Goal: Information Seeking & Learning: Learn about a topic

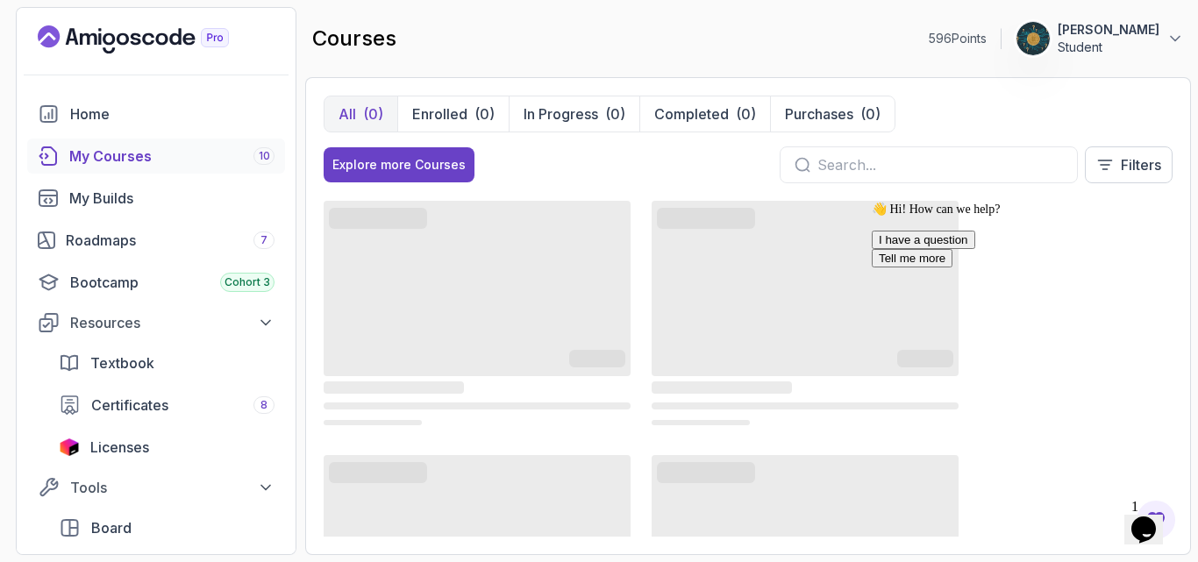
click at [130, 164] on div "My Courses 10" at bounding box center [171, 156] width 205 height 21
click at [872, 202] on icon "Chat attention grabber" at bounding box center [872, 202] width 0 height 0
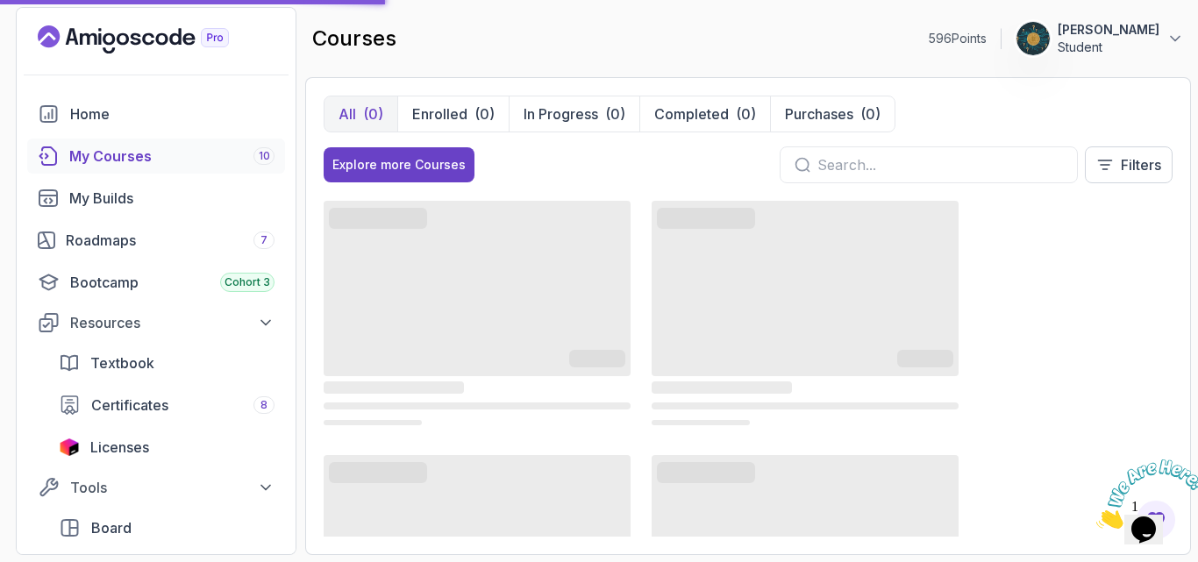
click at [1096, 516] on icon "Close" at bounding box center [1096, 523] width 0 height 15
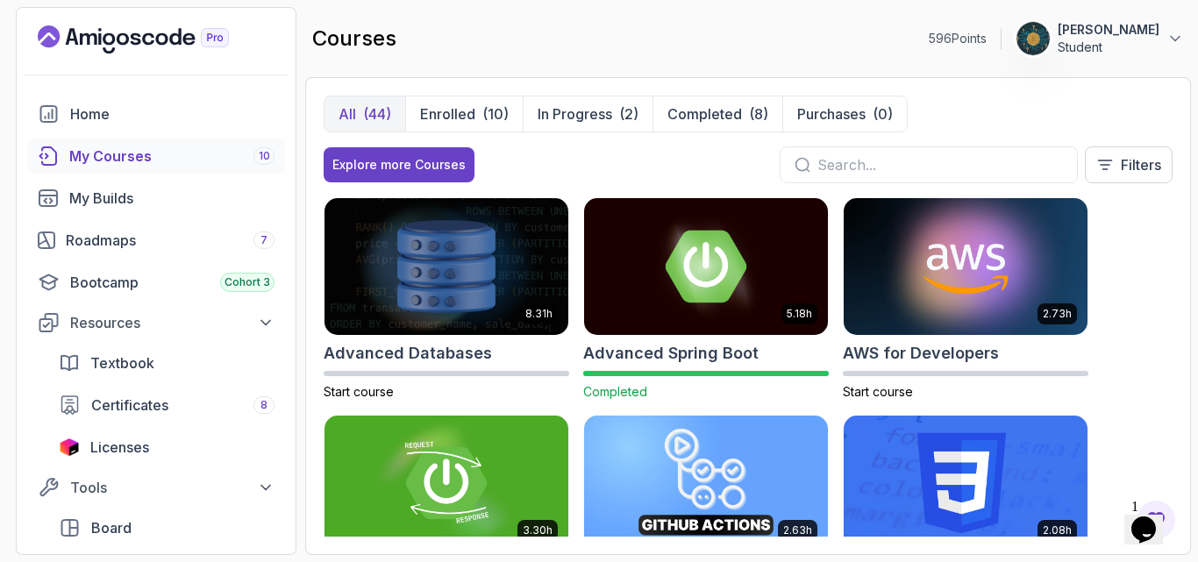
click at [868, 165] on input "text" at bounding box center [940, 164] width 246 height 21
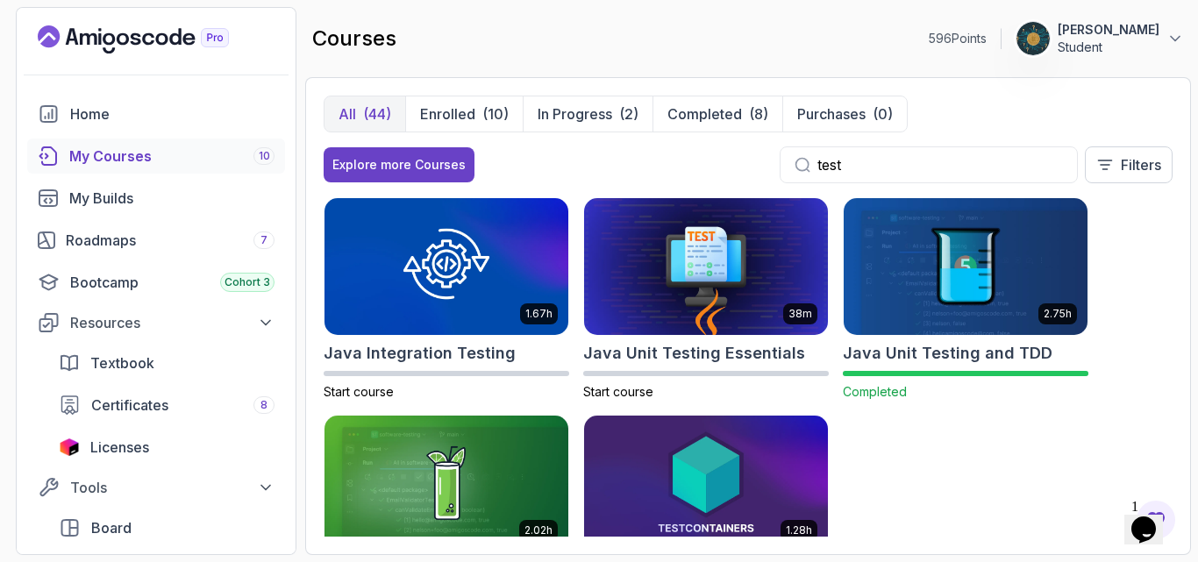
type input "test"
click at [954, 445] on div "1.67h Java Integration Testing Start course 38m Java Unit Testing Essentials St…" at bounding box center [748, 366] width 849 height 339
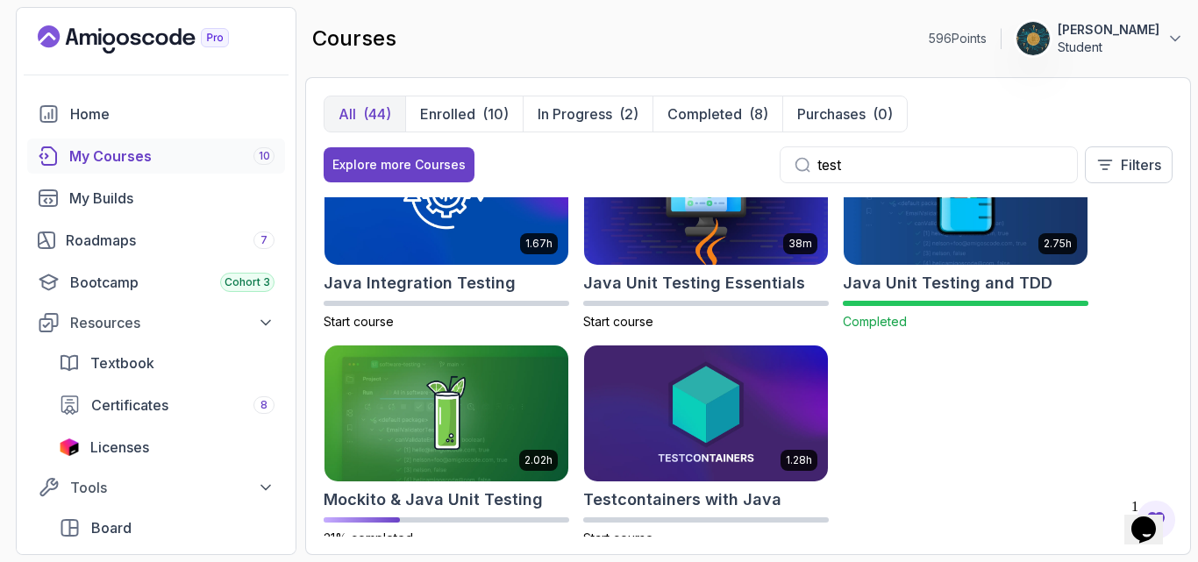
scroll to position [102, 0]
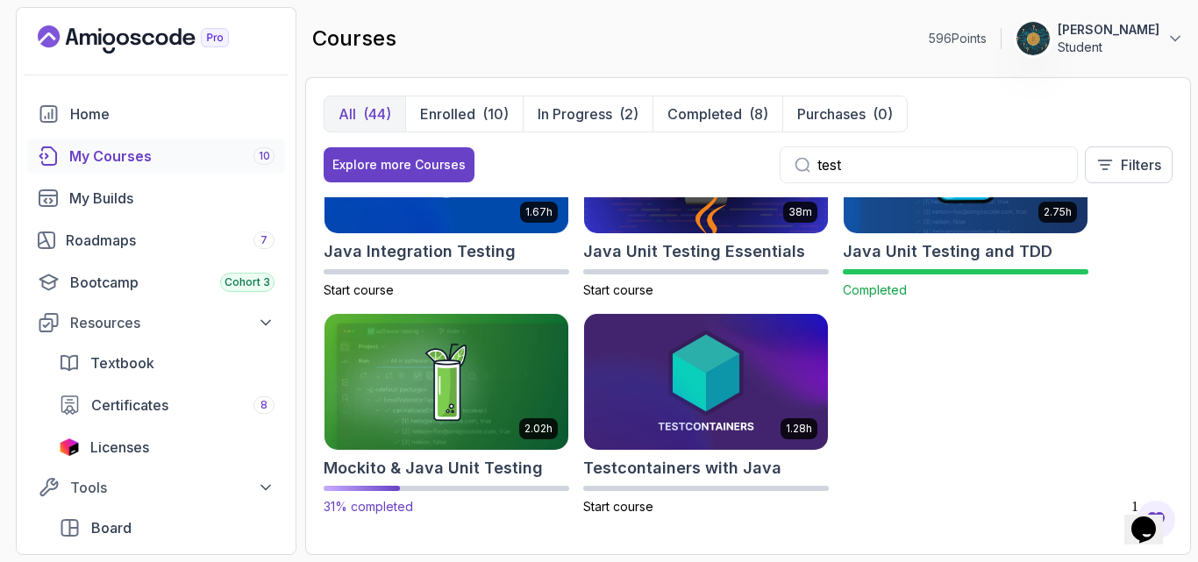
click at [451, 473] on h2 "Mockito & Java Unit Testing" at bounding box center [433, 468] width 219 height 25
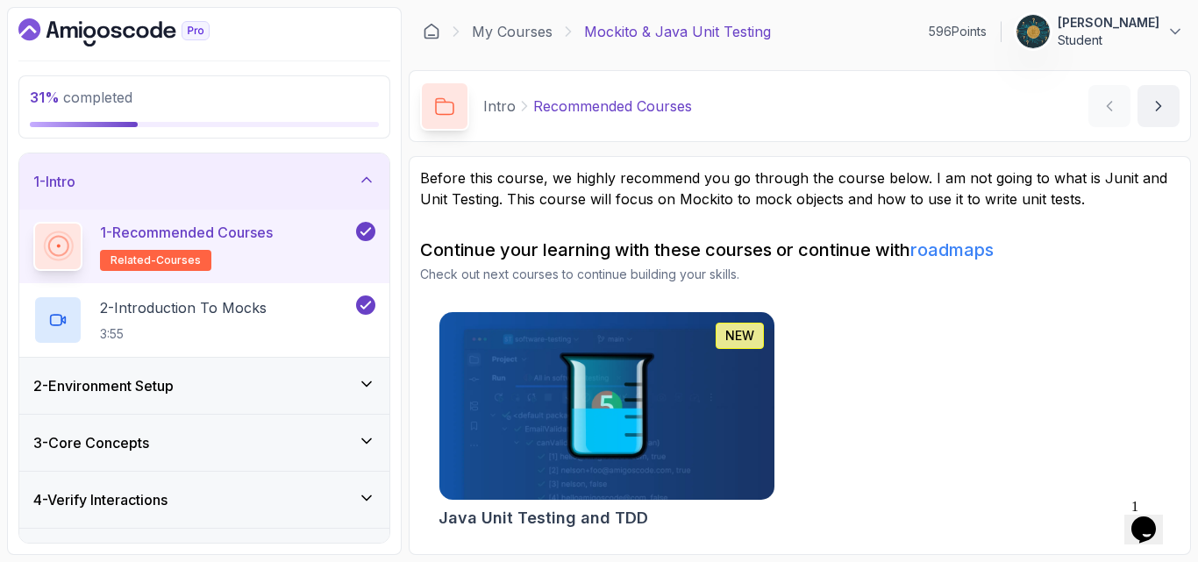
click at [208, 379] on div "2 - Environment Setup" at bounding box center [204, 385] width 342 height 21
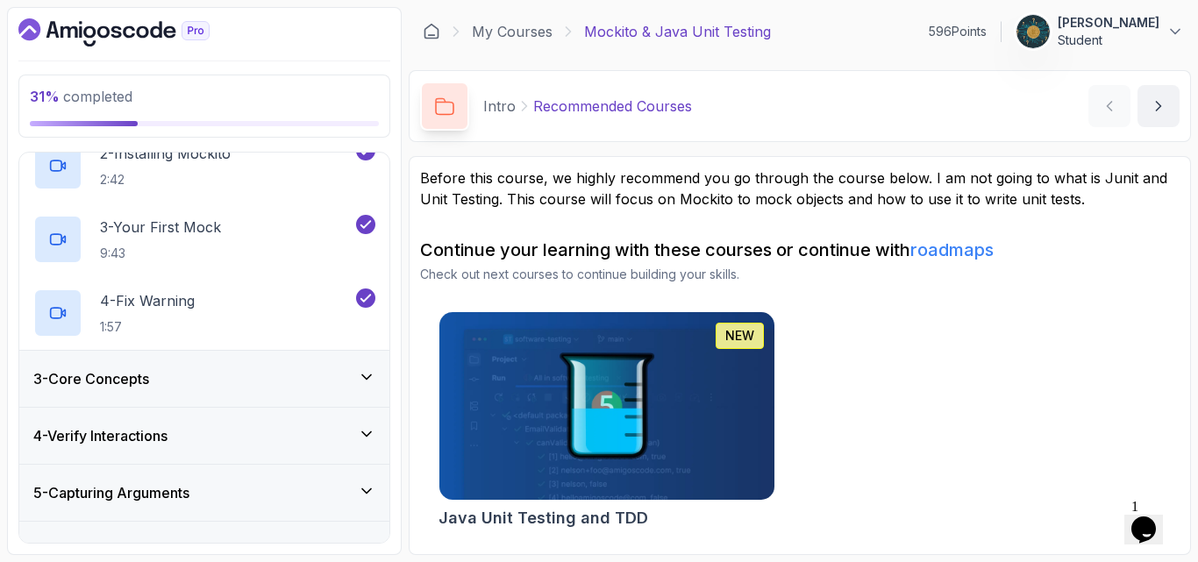
scroll to position [246, 0]
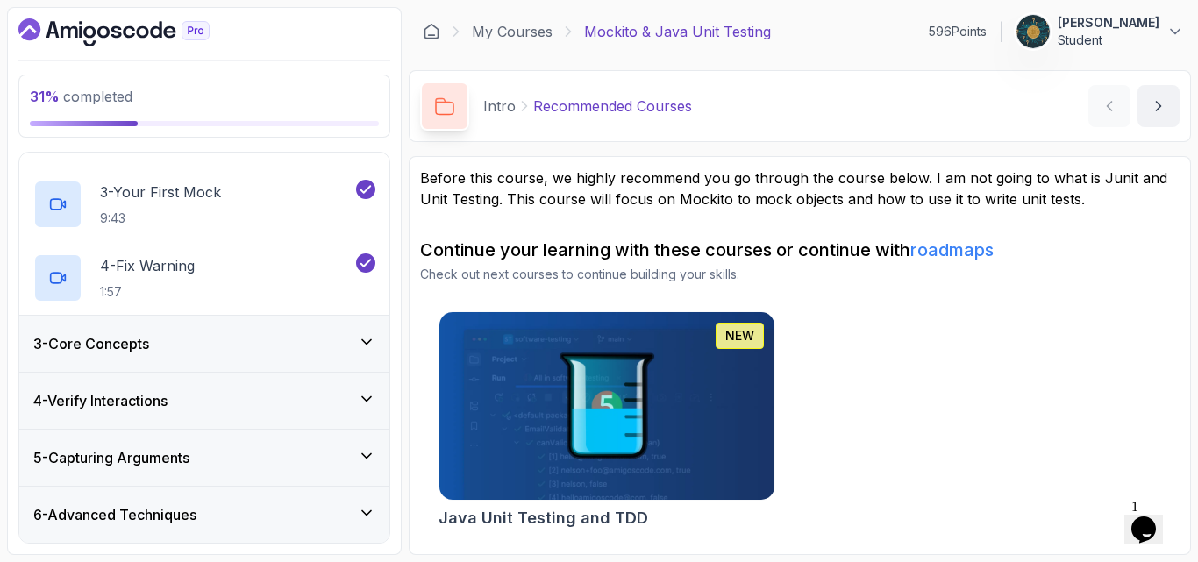
click at [158, 352] on div "3 - Core Concepts" at bounding box center [204, 343] width 342 height 21
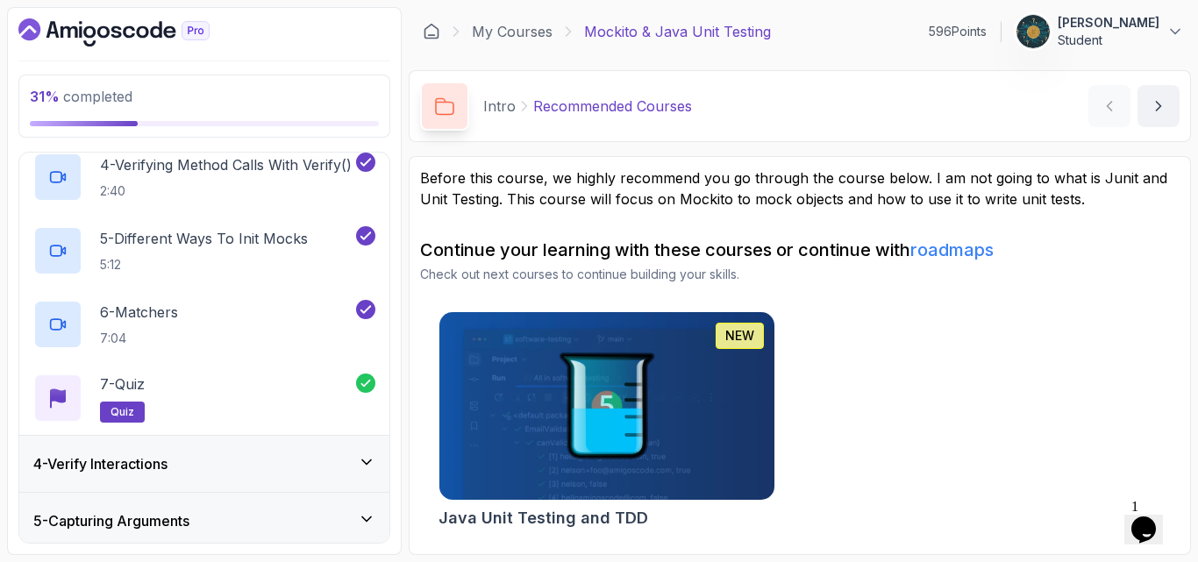
scroll to position [474, 0]
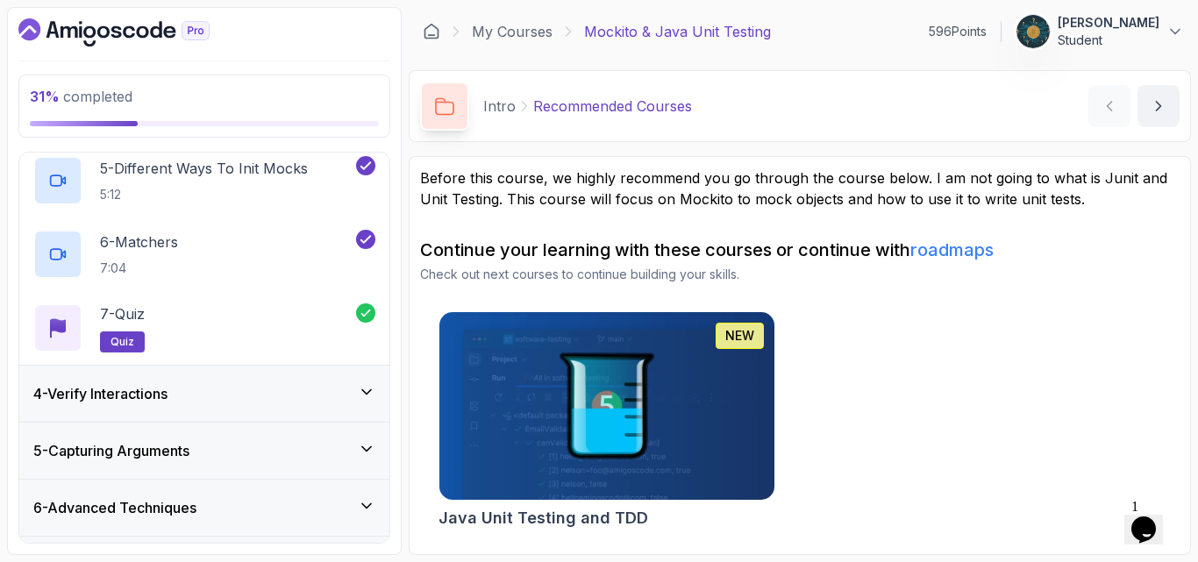
click at [129, 391] on h3 "4 - Verify Interactions" at bounding box center [100, 393] width 134 height 21
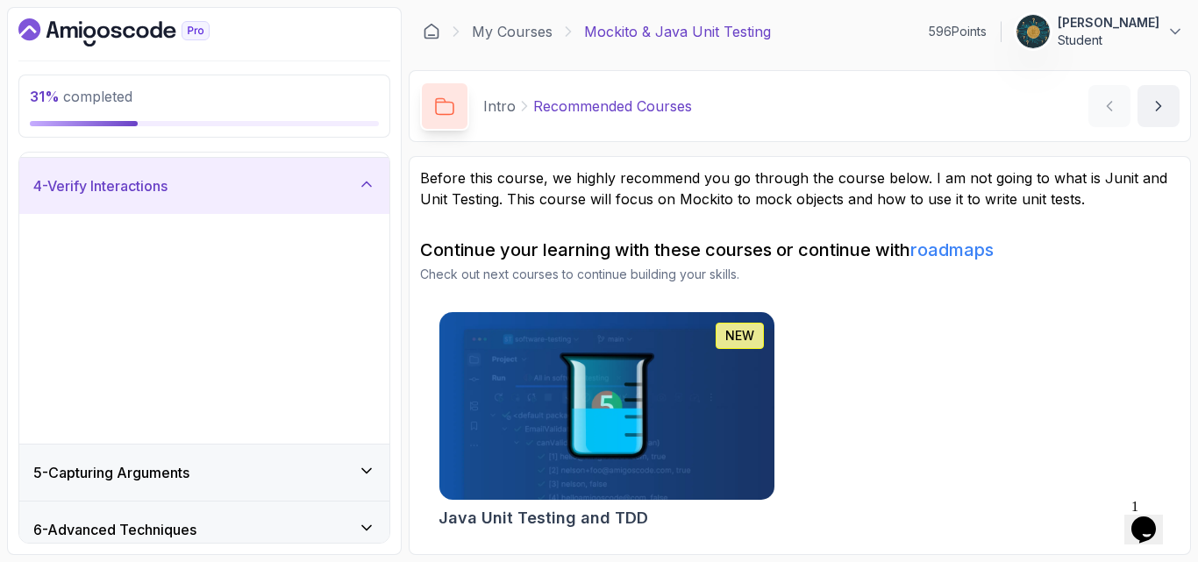
scroll to position [123, 0]
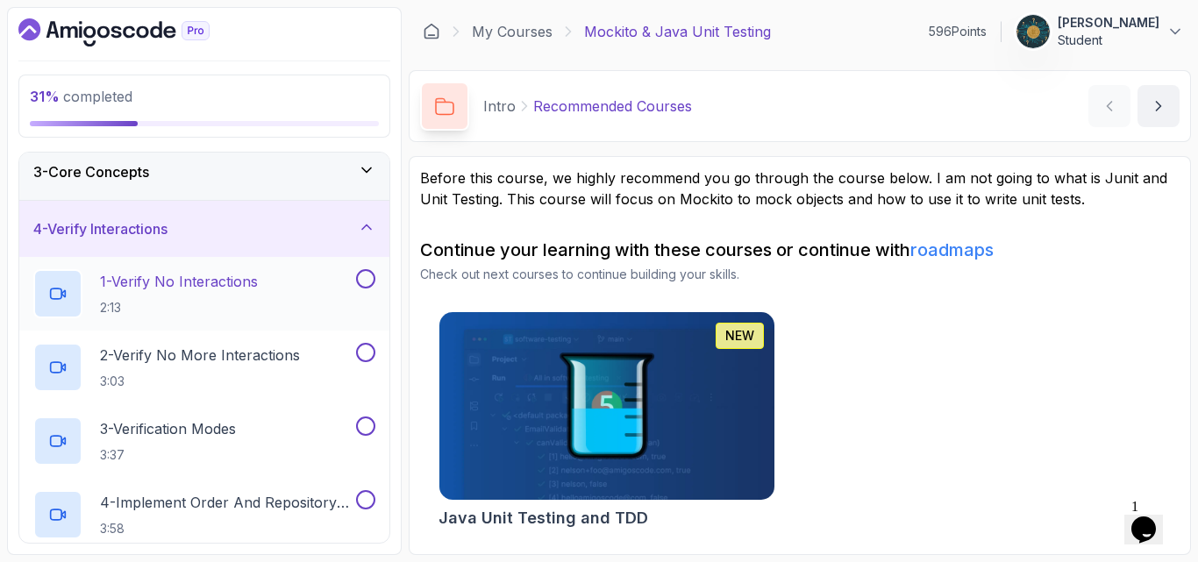
click at [238, 289] on p "1 - Verify No Interactions" at bounding box center [179, 281] width 158 height 21
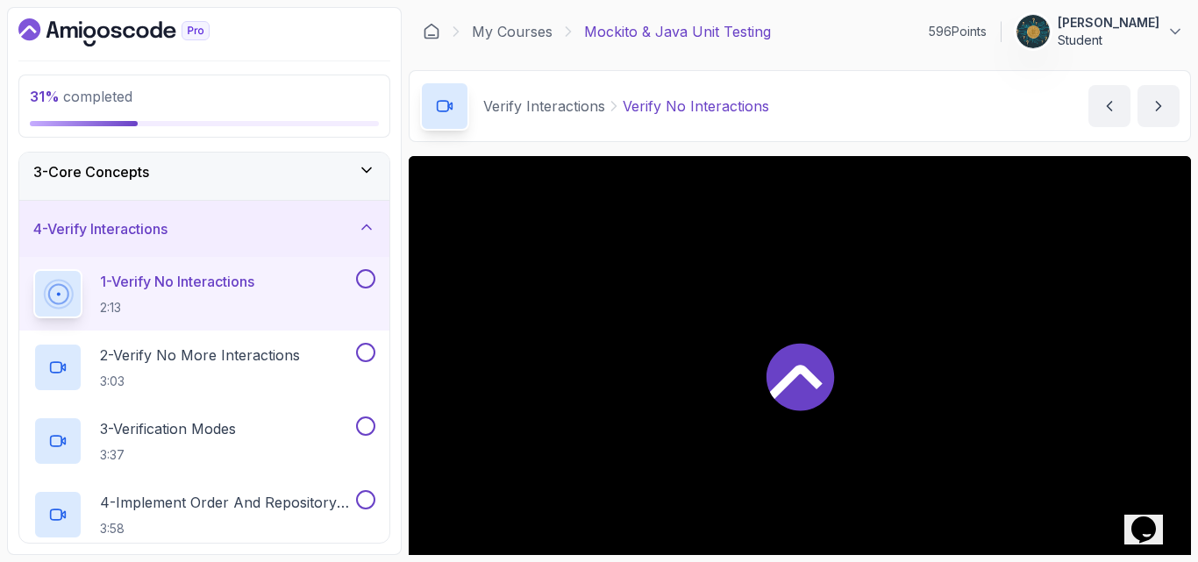
click at [828, 126] on div "Verify Interactions Verify No Interactions Verify No Interactions by [PERSON_NA…" at bounding box center [800, 106] width 782 height 72
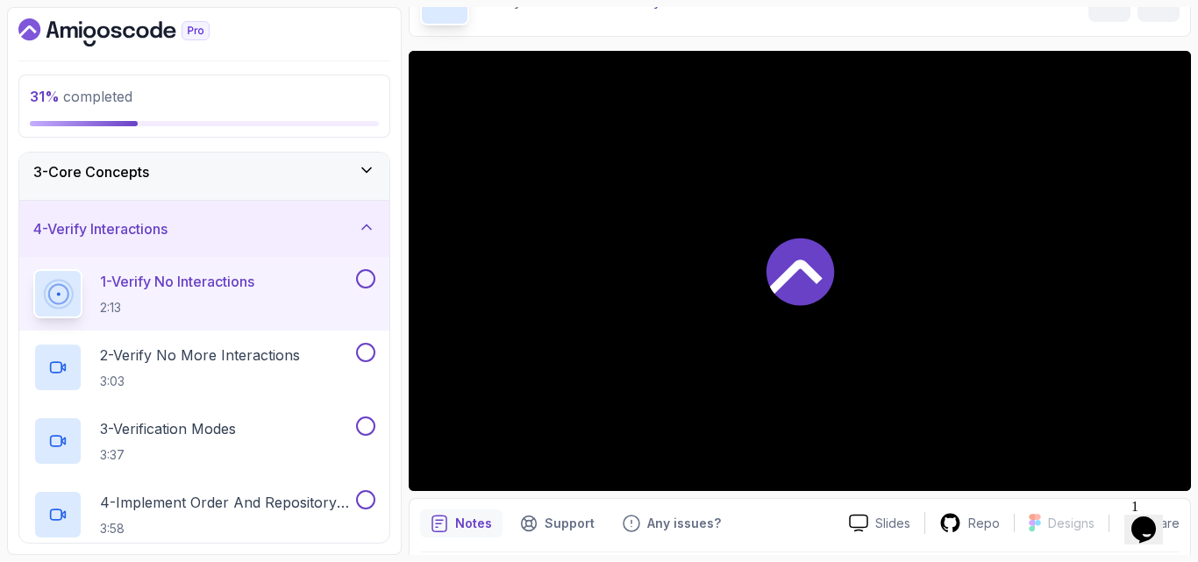
scroll to position [140, 0]
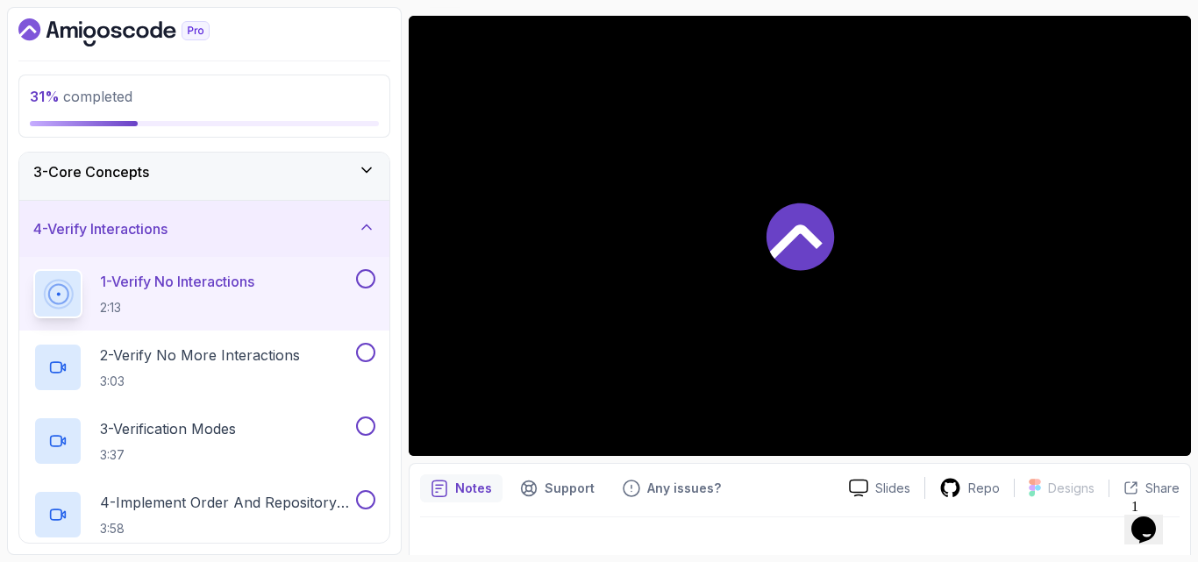
click at [794, 480] on div "Notes Support Any issues?" at bounding box center [627, 488] width 415 height 28
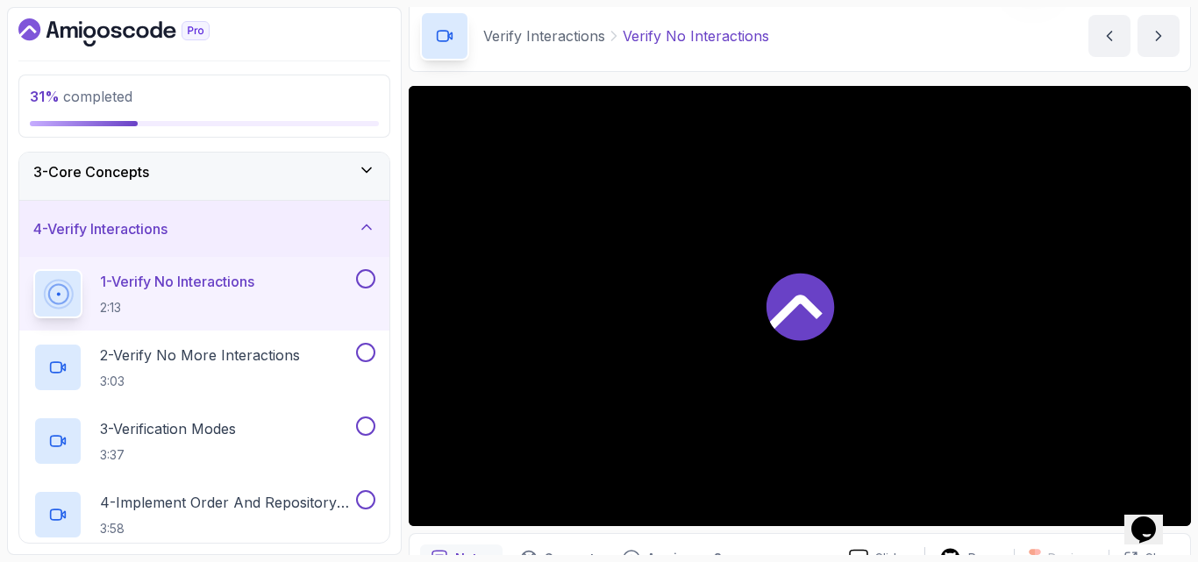
scroll to position [105, 0]
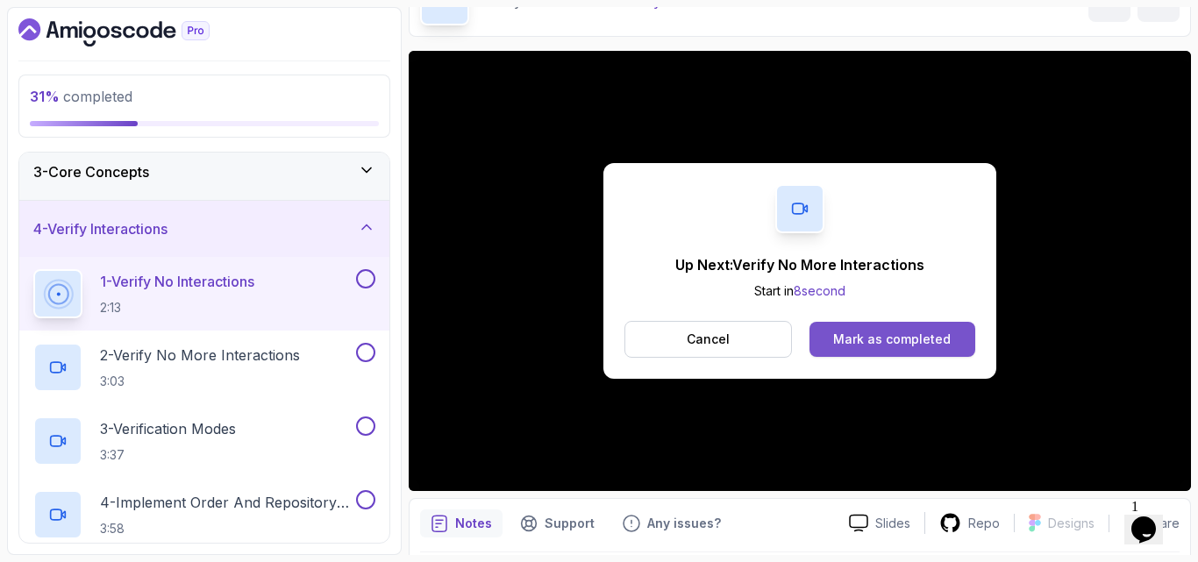
click at [890, 342] on div "Mark as completed" at bounding box center [891, 340] width 117 height 18
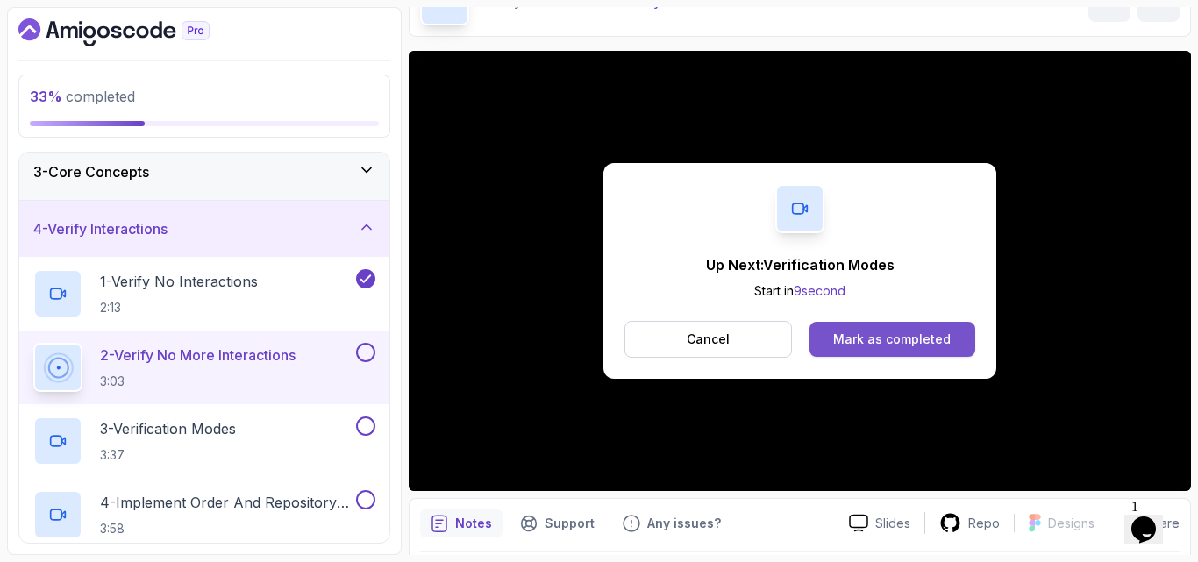
click at [858, 347] on div "Mark as completed" at bounding box center [891, 340] width 117 height 18
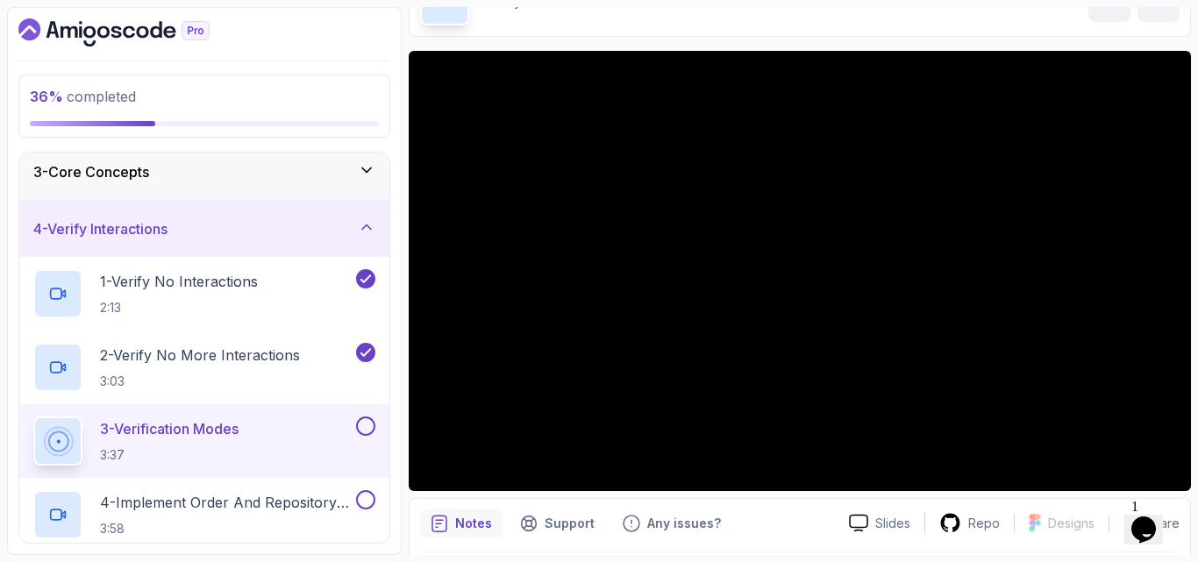
click at [811, 518] on div "Notes Support Any issues?" at bounding box center [627, 523] width 415 height 28
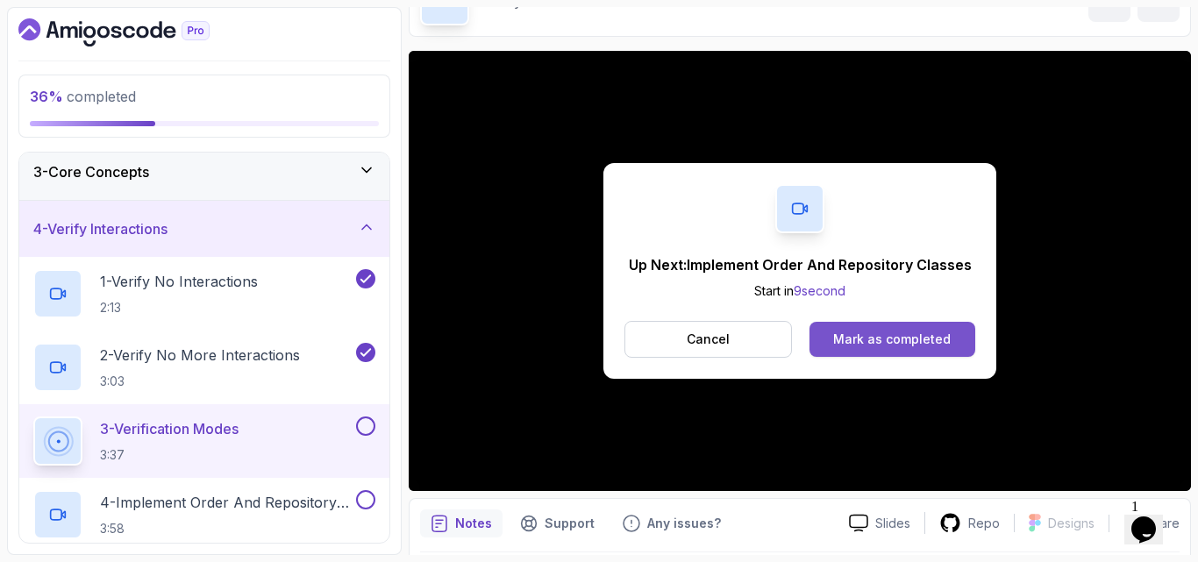
click at [845, 331] on div "Mark as completed" at bounding box center [891, 340] width 117 height 18
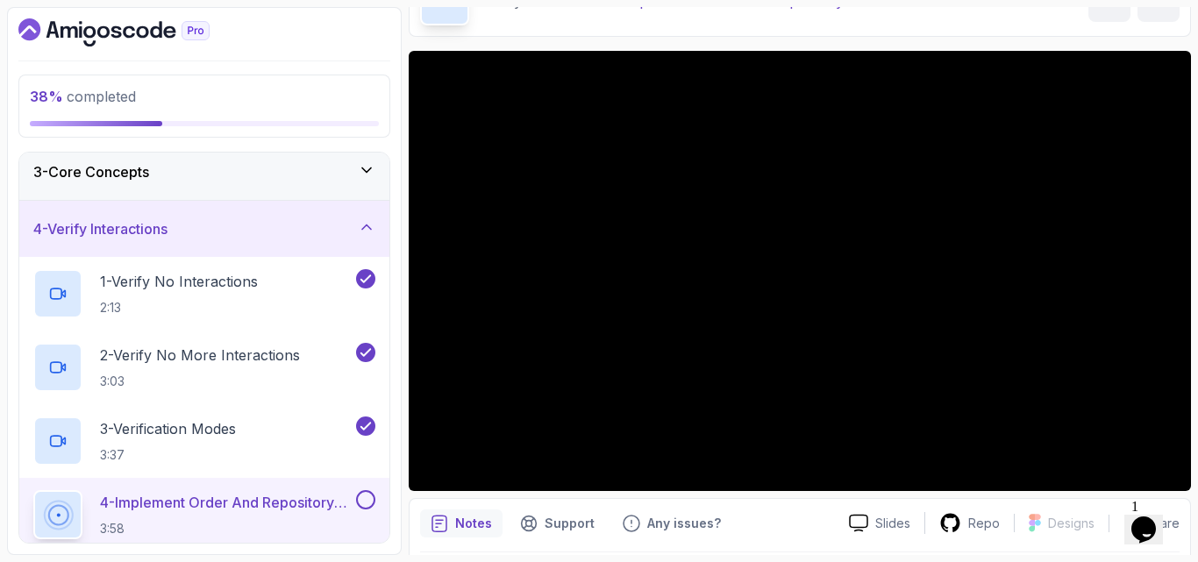
click at [1065, 492] on div "Slides Repo Designs Design not available Share Notes Support Any issues? Slides…" at bounding box center [800, 332] width 782 height 562
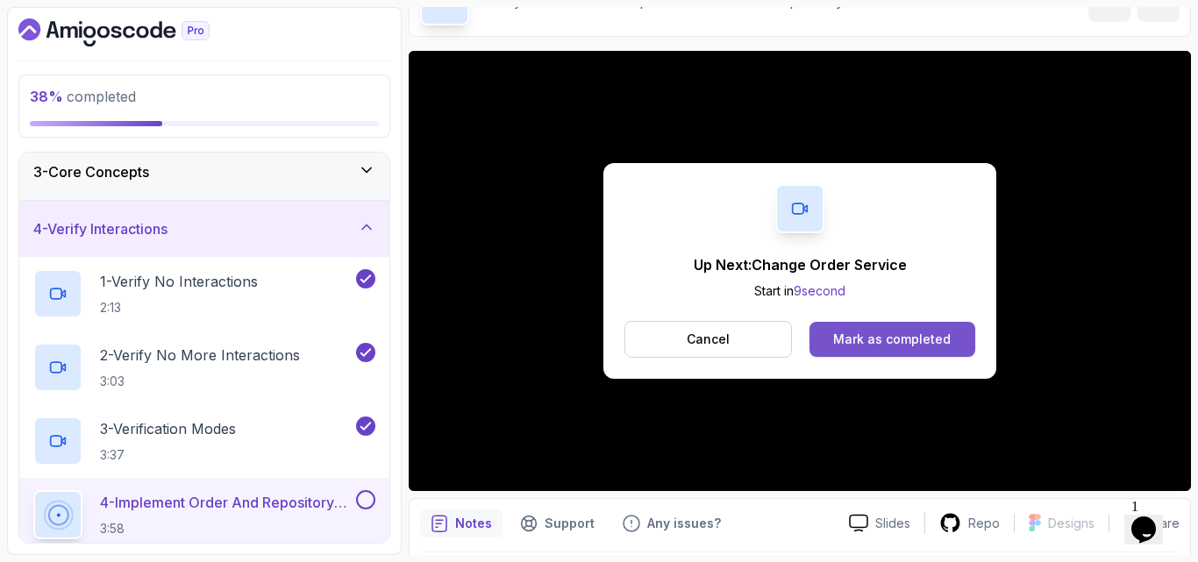
click at [865, 335] on div "Mark as completed" at bounding box center [891, 340] width 117 height 18
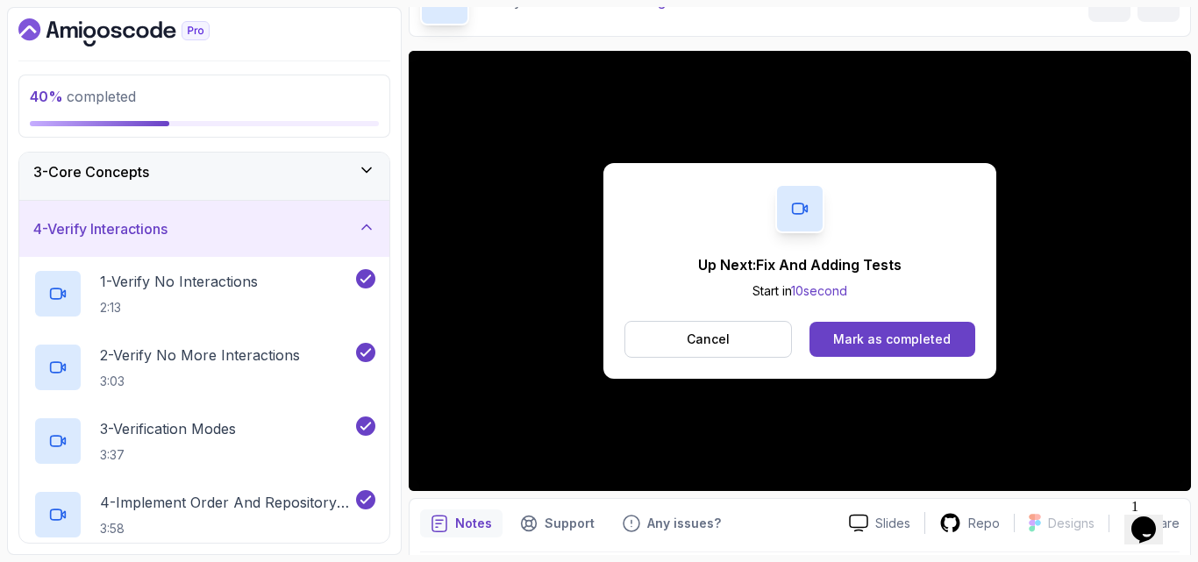
click at [863, 321] on div "Cancel Mark as completed" at bounding box center [799, 339] width 351 height 37
click at [865, 332] on div "Mark as completed" at bounding box center [891, 340] width 117 height 18
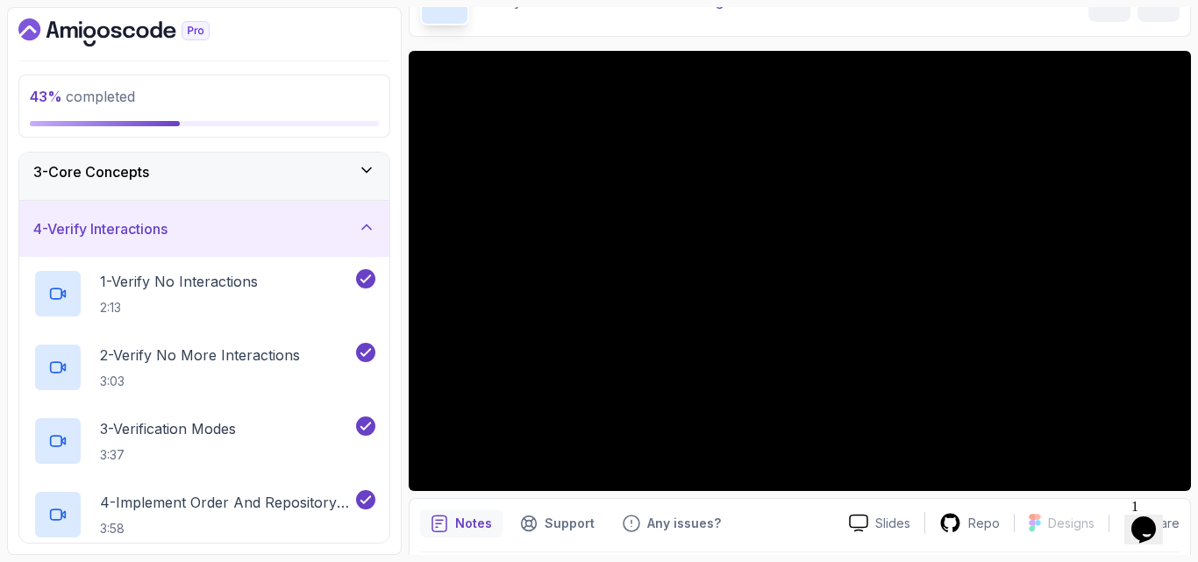
click at [806, 495] on div "Slides Repo Designs Design not available Share Notes Support Any issues? Slides…" at bounding box center [800, 332] width 782 height 562
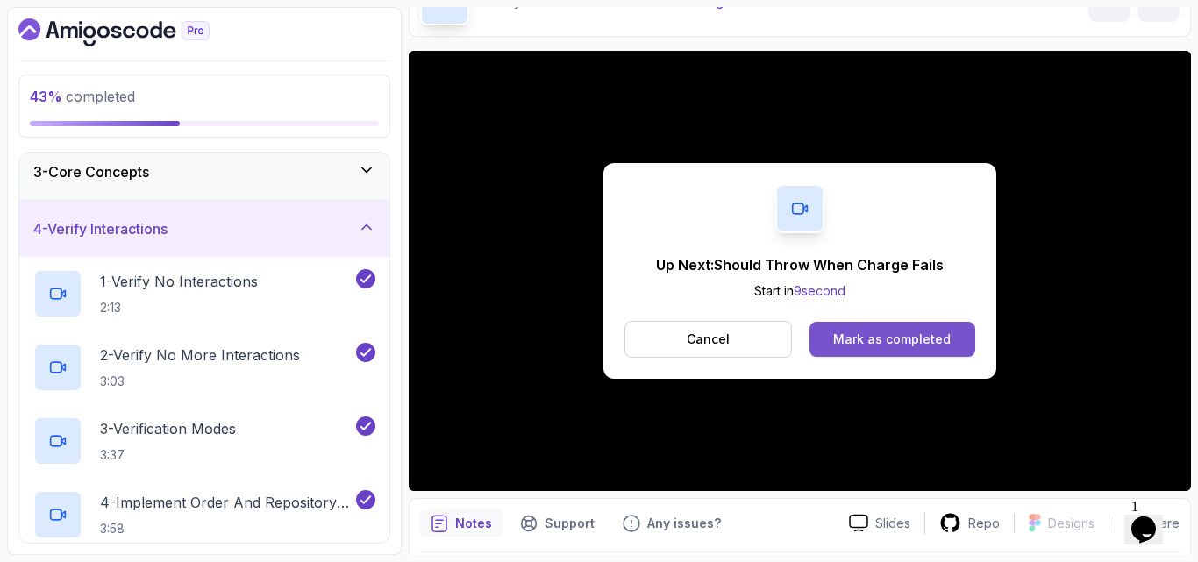
click at [832, 331] on button "Mark as completed" at bounding box center [892, 339] width 166 height 35
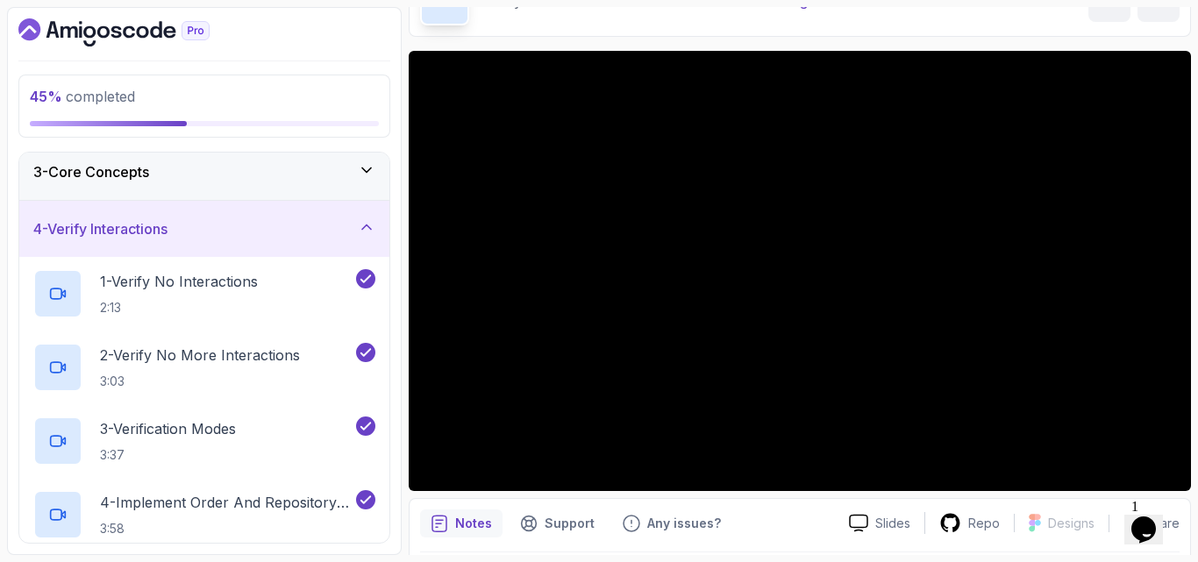
click at [829, 503] on div "Notes Support Any issues? Slides Repo Designs Design not available Share" at bounding box center [800, 555] width 782 height 115
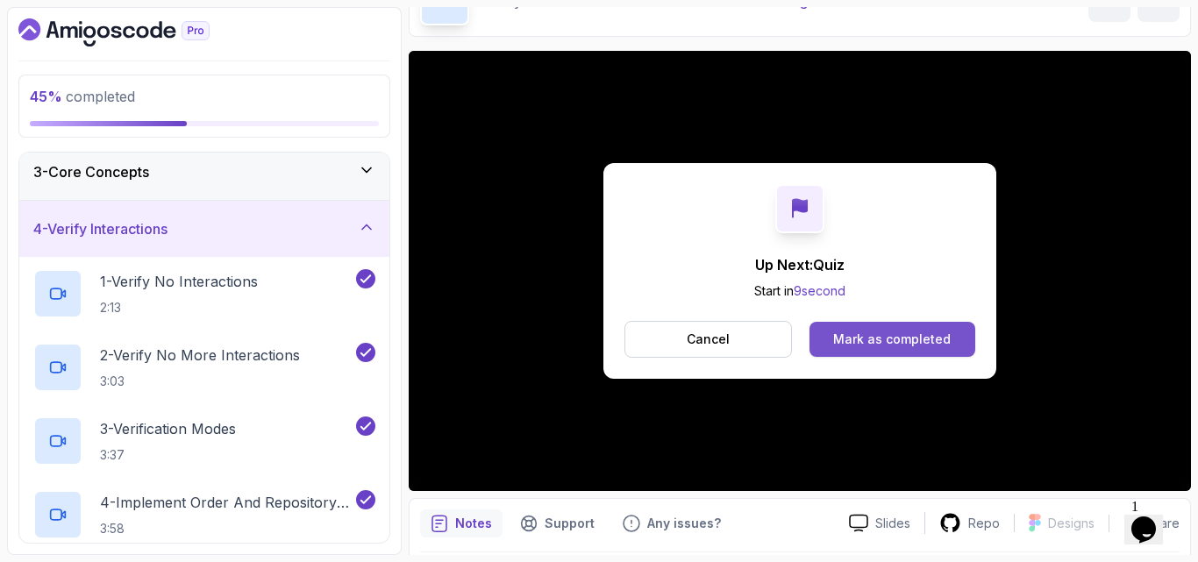
click at [898, 334] on div "Mark as completed" at bounding box center [891, 340] width 117 height 18
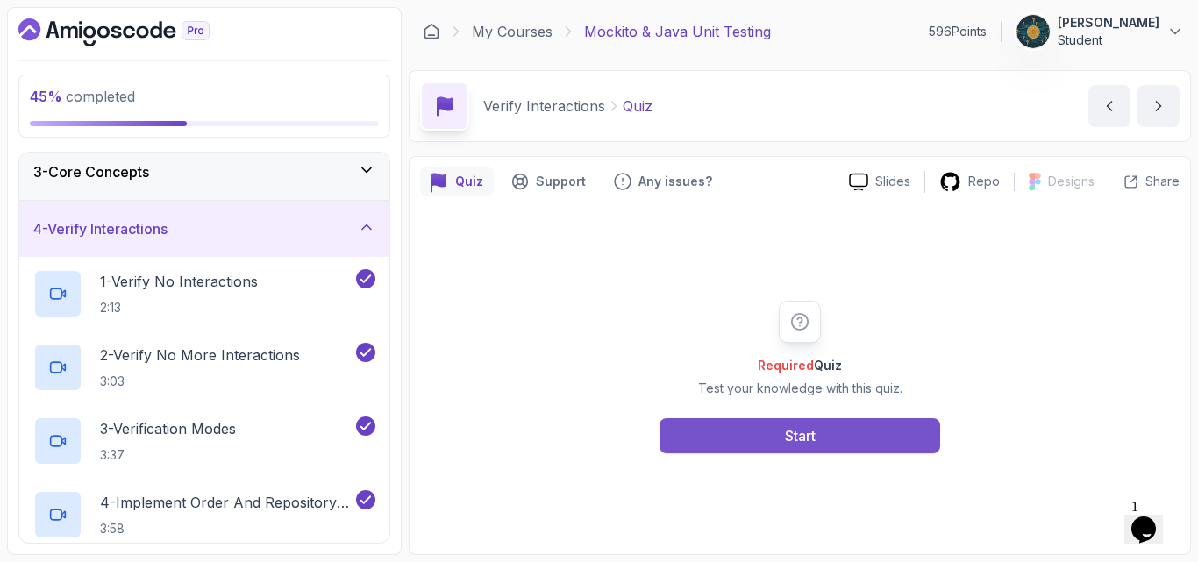
click at [826, 427] on button "Start" at bounding box center [799, 435] width 281 height 35
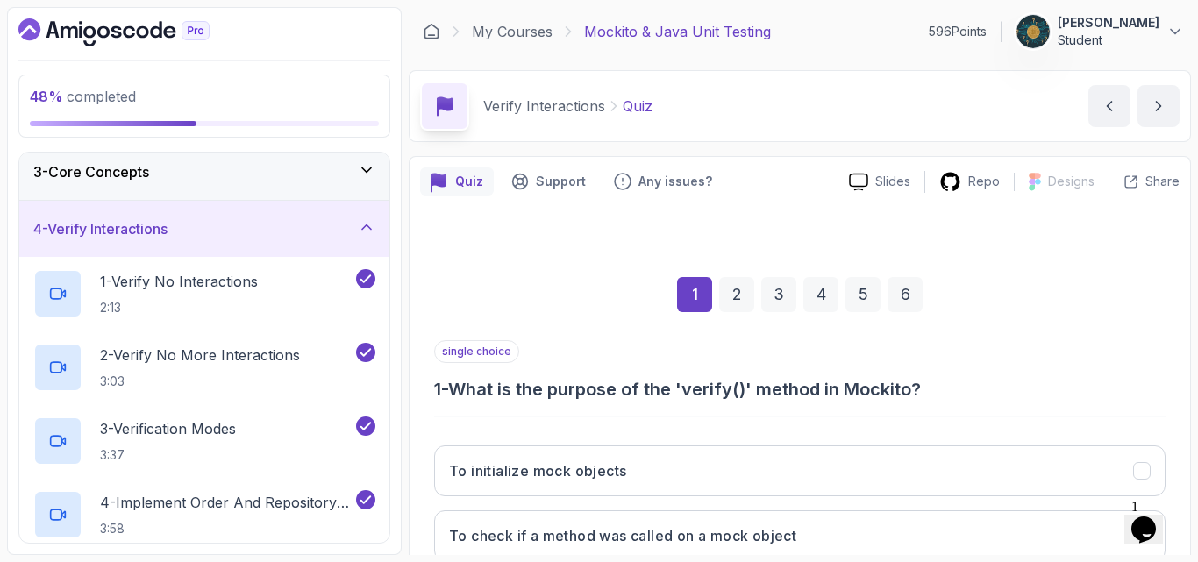
click at [786, 379] on h3 "1 - What is the purpose of the 'verify()' method in Mockito?" at bounding box center [799, 389] width 731 height 25
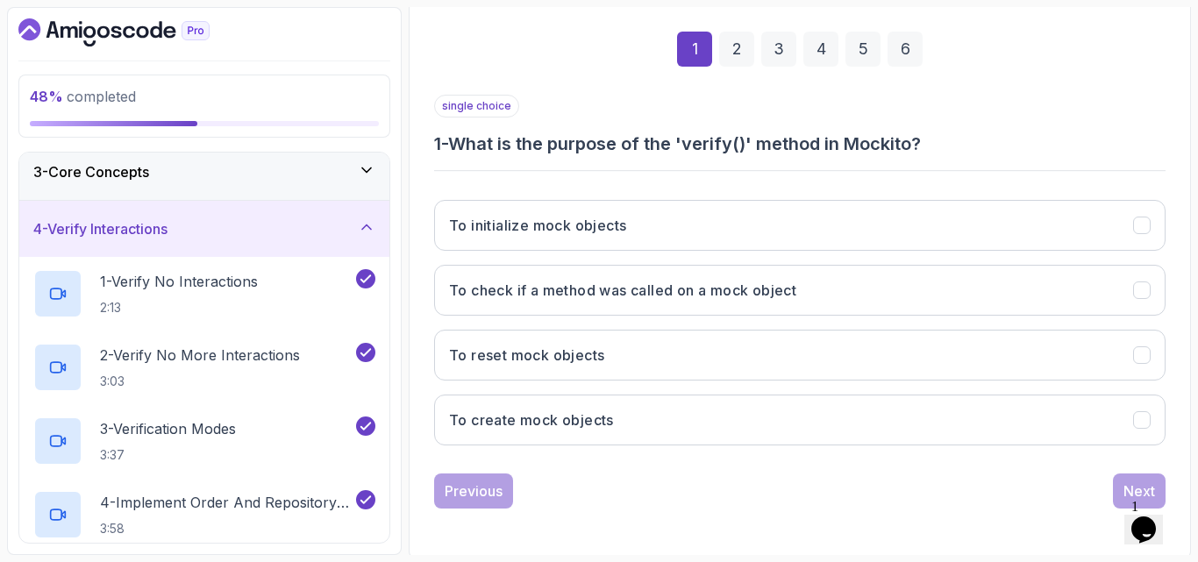
scroll to position [249, 0]
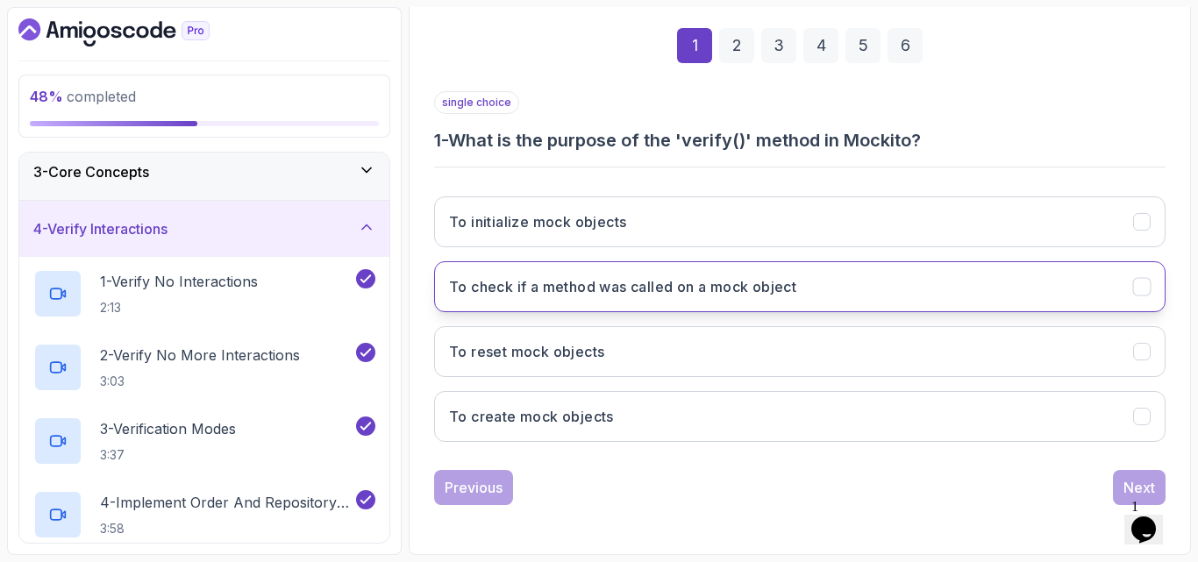
click at [790, 300] on button "To check if a method was called on a mock object" at bounding box center [799, 286] width 731 height 51
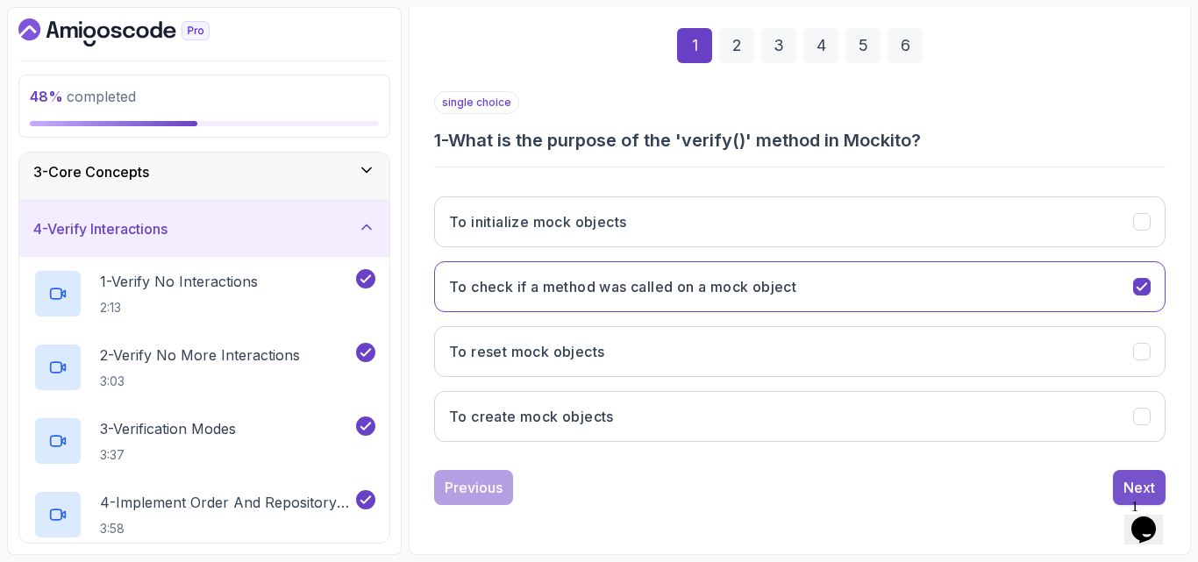
click at [1118, 484] on button "Next" at bounding box center [1139, 487] width 53 height 35
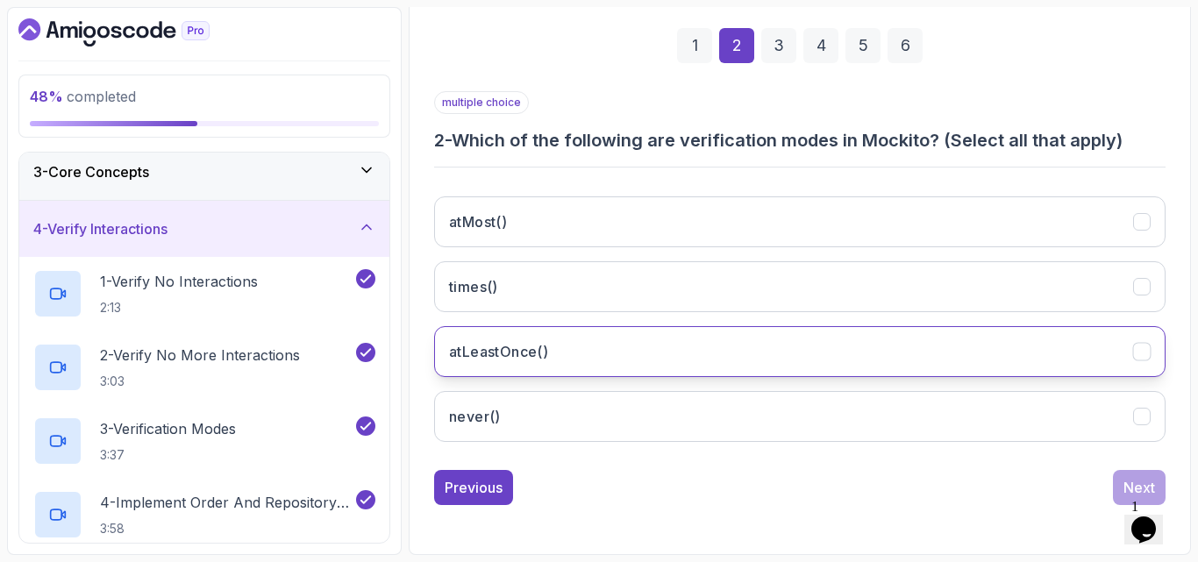
click at [571, 367] on button "atLeastOnce()" at bounding box center [799, 351] width 731 height 51
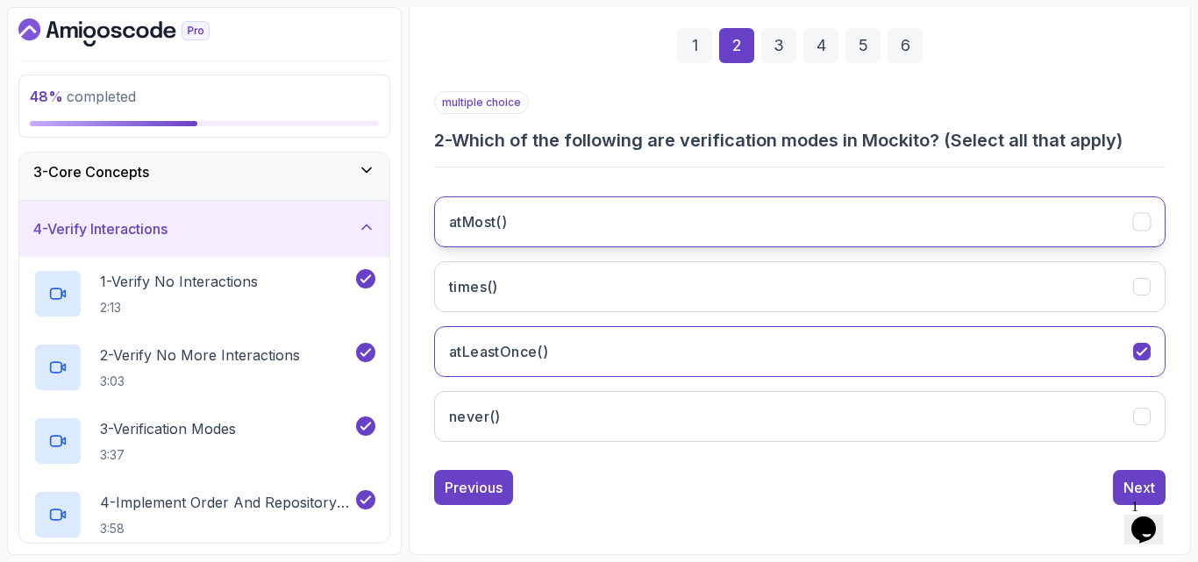
click at [574, 239] on button "atMost()" at bounding box center [799, 221] width 731 height 51
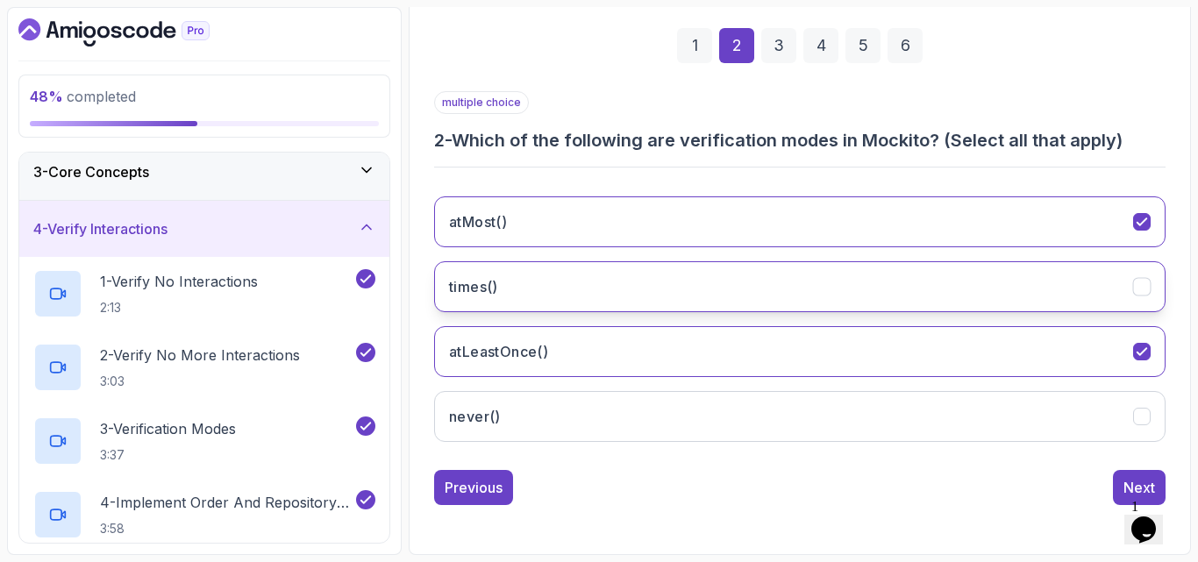
click at [548, 292] on button "times()" at bounding box center [799, 286] width 731 height 51
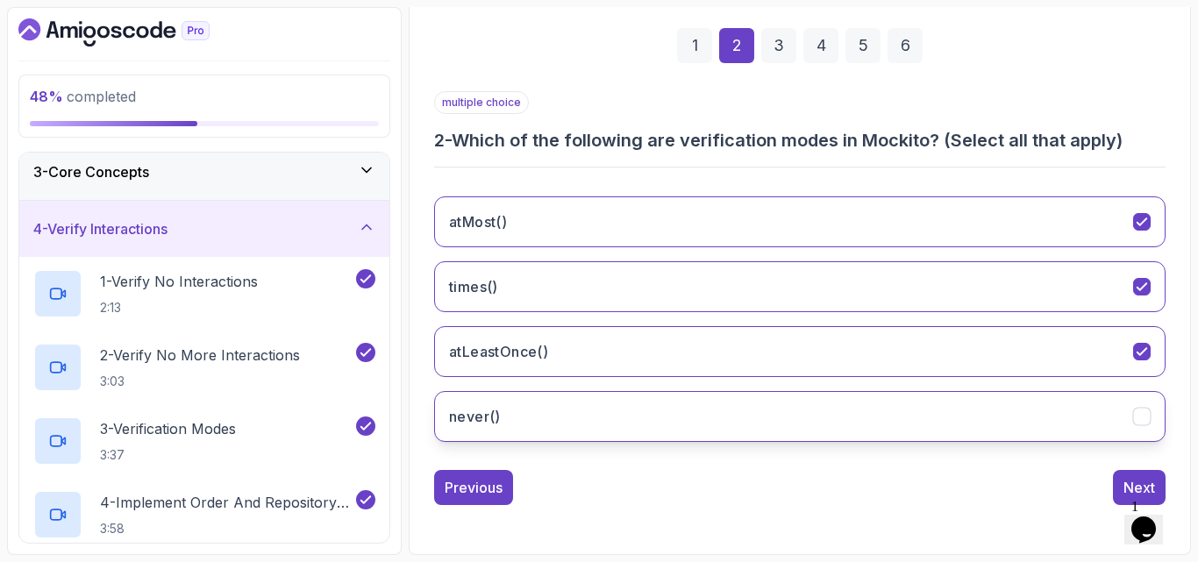
click at [616, 408] on button "never()" at bounding box center [799, 416] width 731 height 51
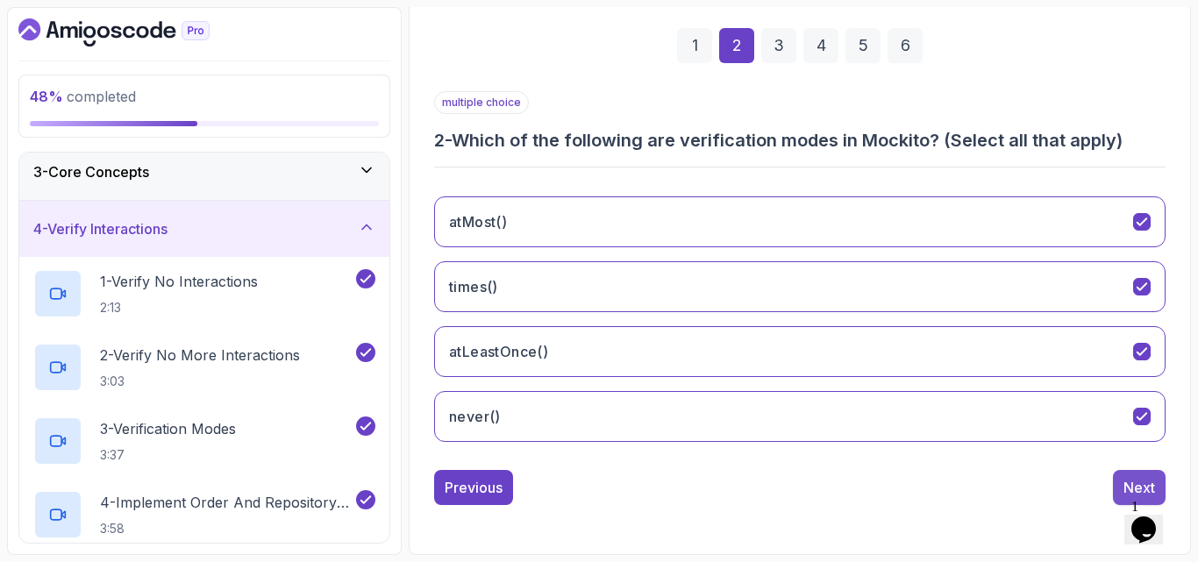
click at [1133, 481] on div "Next" at bounding box center [1139, 487] width 32 height 21
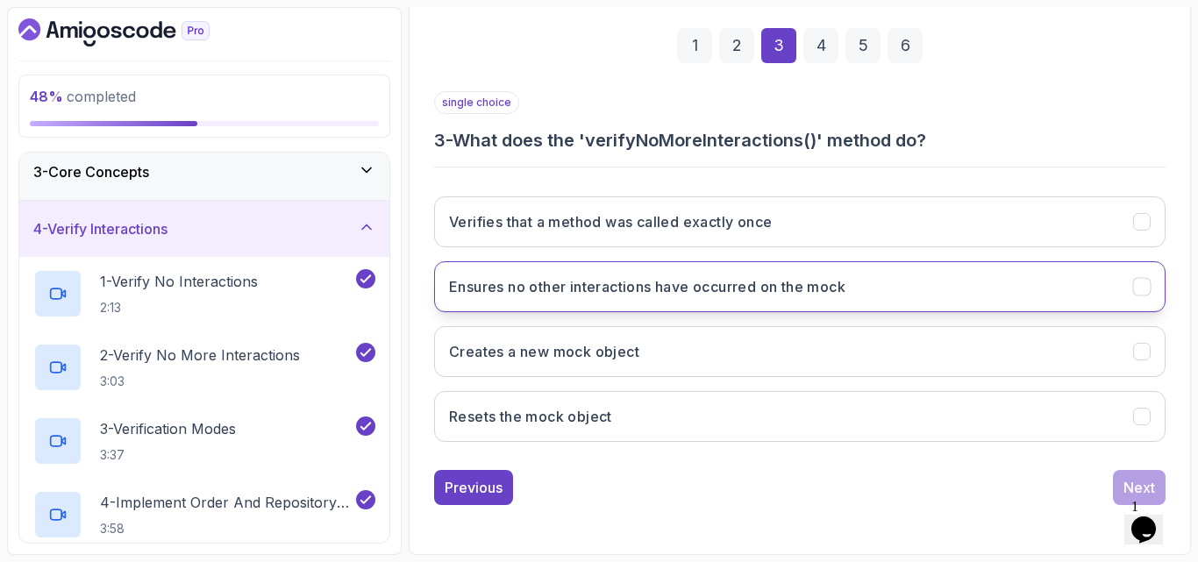
click at [522, 298] on button "Ensures no other interactions have occurred on the mock" at bounding box center [799, 286] width 731 height 51
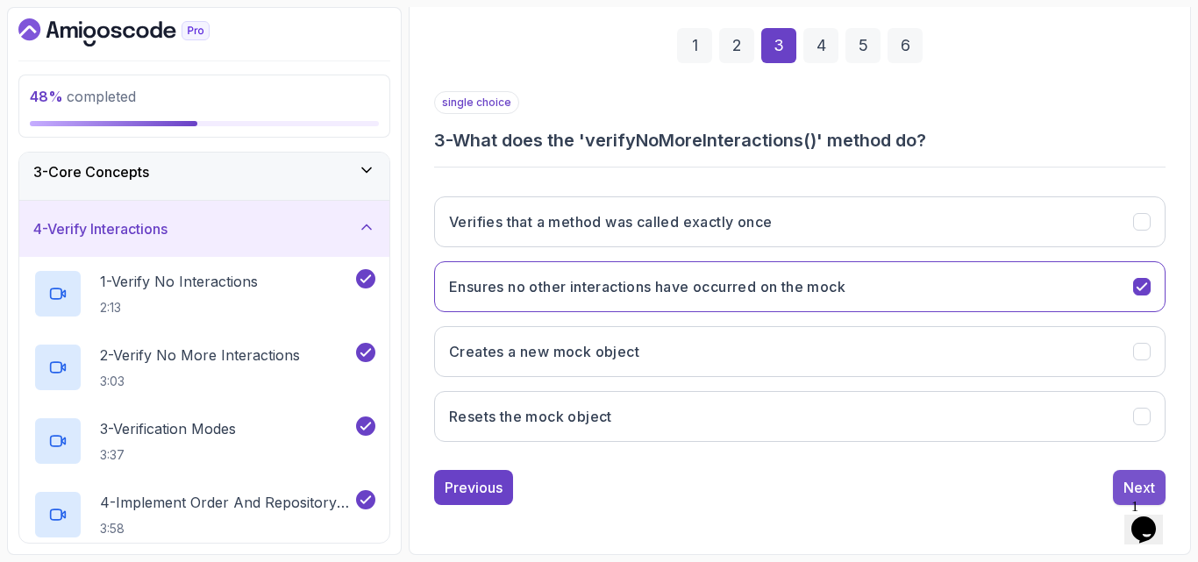
click at [1130, 480] on div "Next" at bounding box center [1139, 487] width 32 height 21
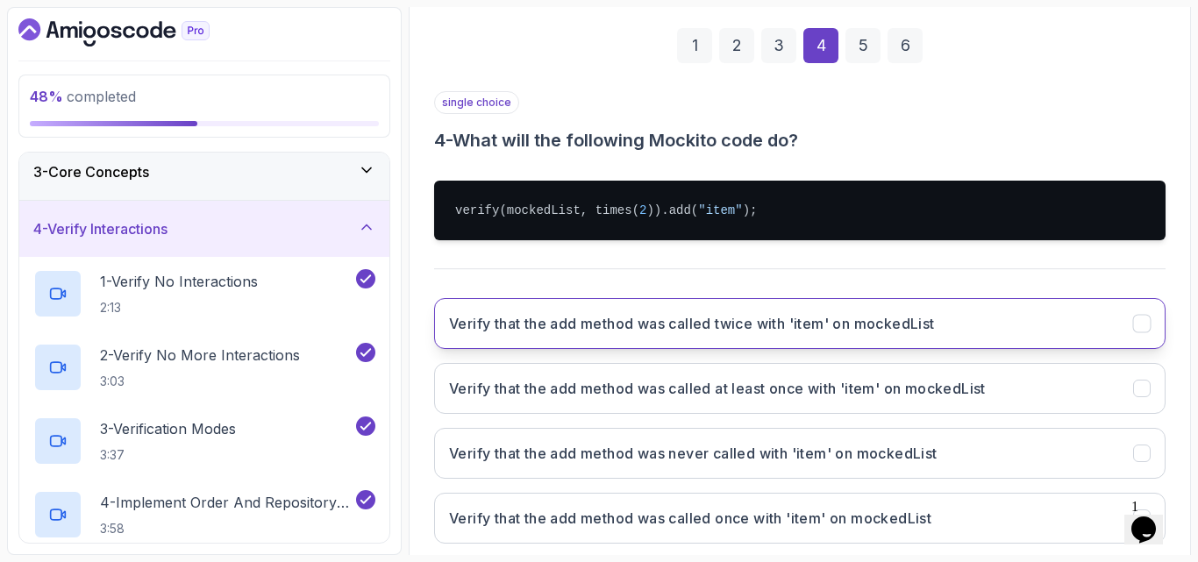
click at [789, 332] on h3 "Verify that the add method was called twice with 'item' on mockedList" at bounding box center [692, 323] width 486 height 21
click at [870, 276] on div "single choice 4 - What will the following Mockito code do? verify(mockedList, t…" at bounding box center [799, 324] width 731 height 466
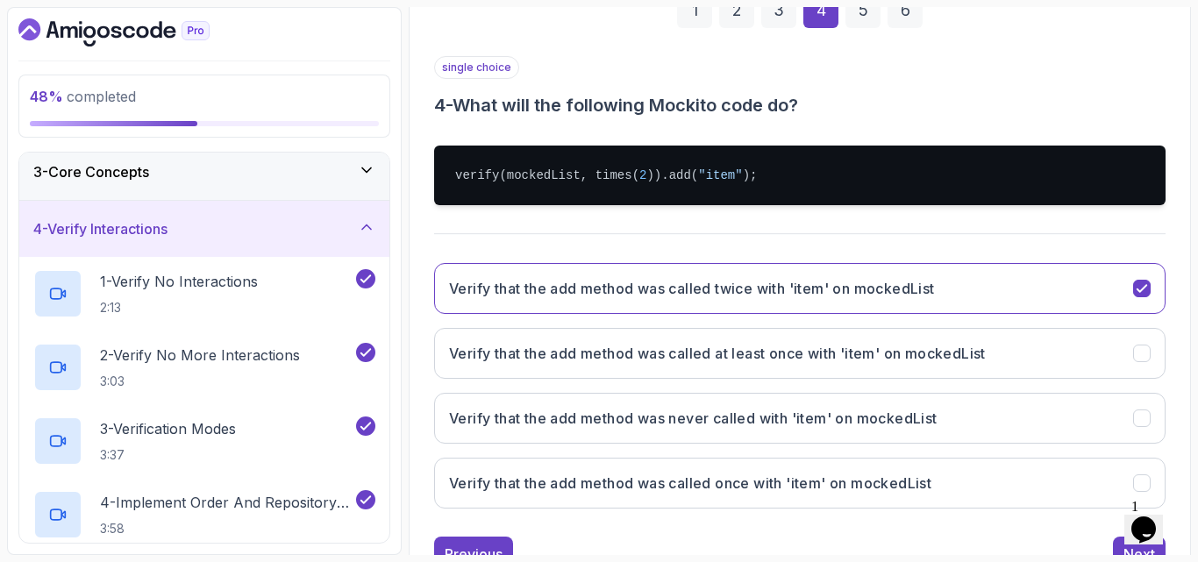
scroll to position [351, 0]
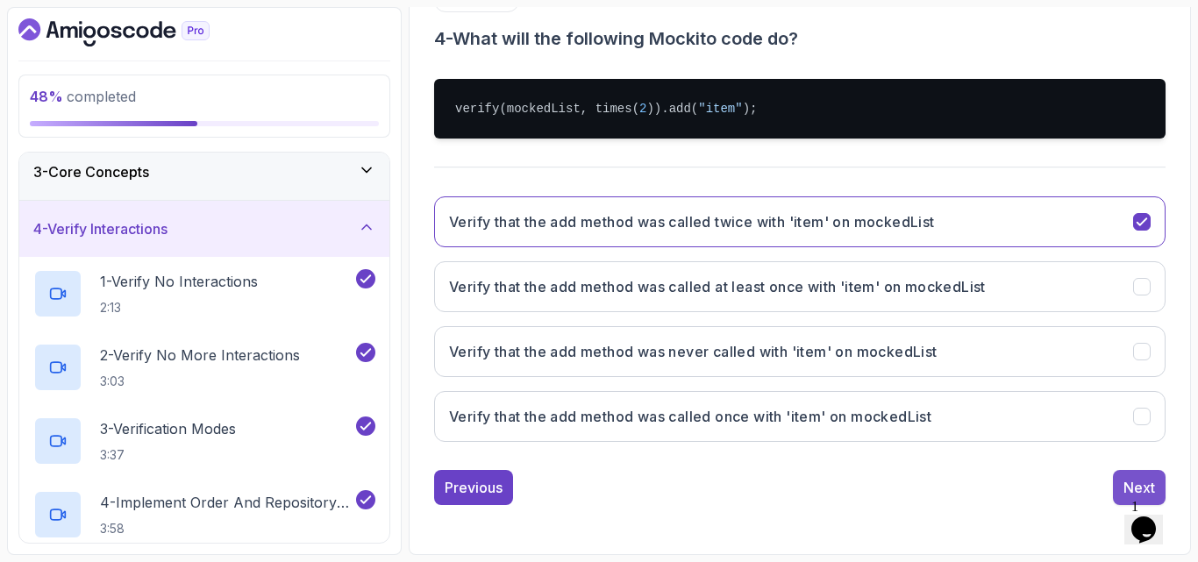
click at [1132, 476] on button "Next" at bounding box center [1139, 487] width 53 height 35
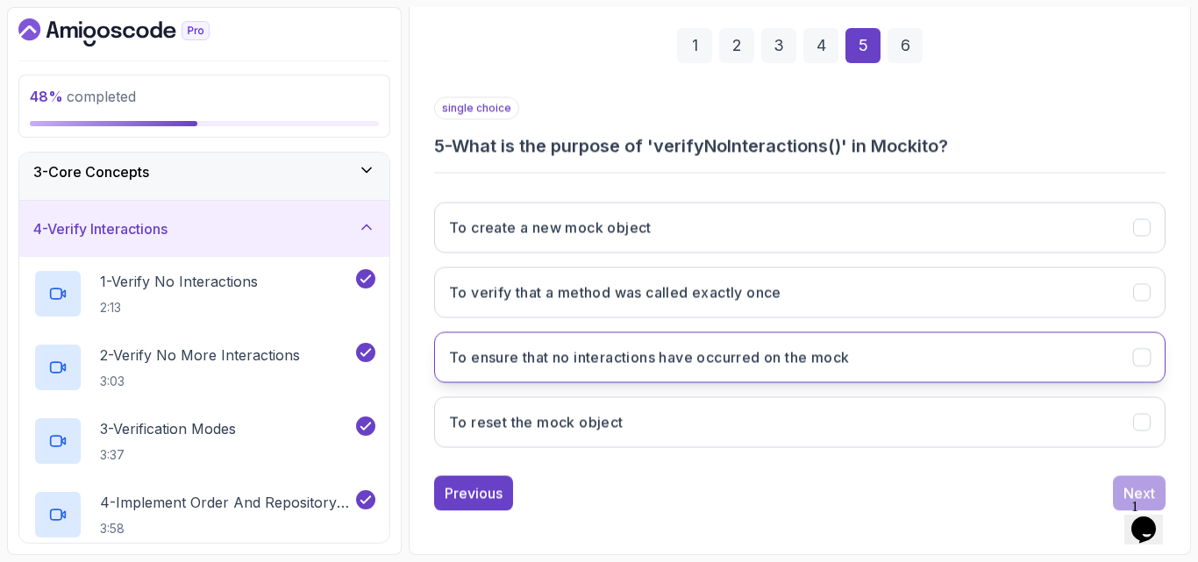
scroll to position [249, 0]
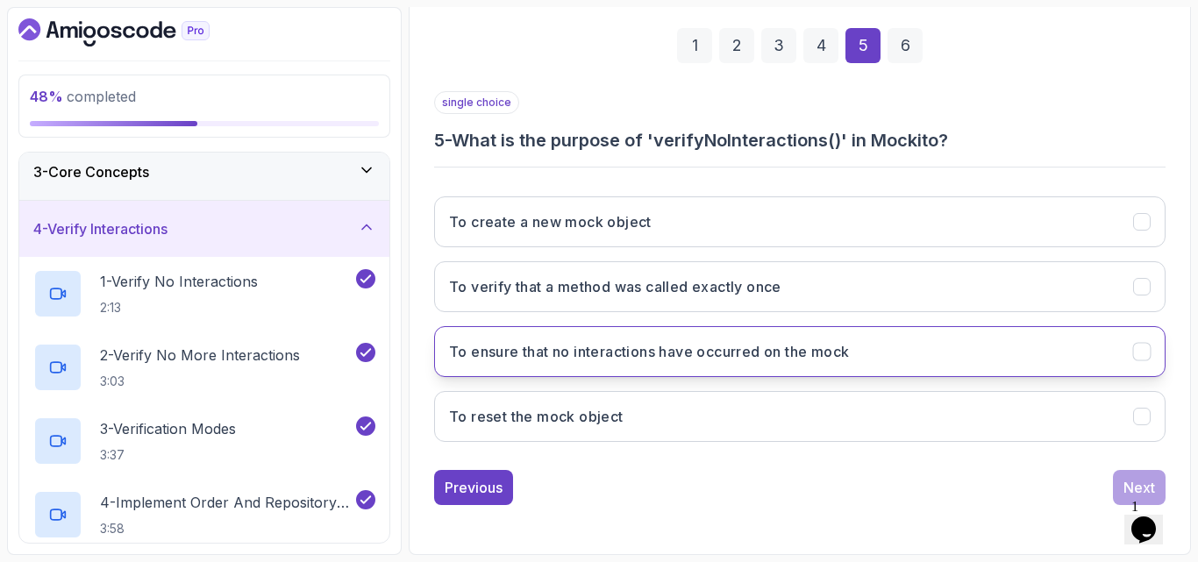
click at [671, 351] on h3 "To ensure that no interactions have occurred on the mock" at bounding box center [649, 351] width 400 height 21
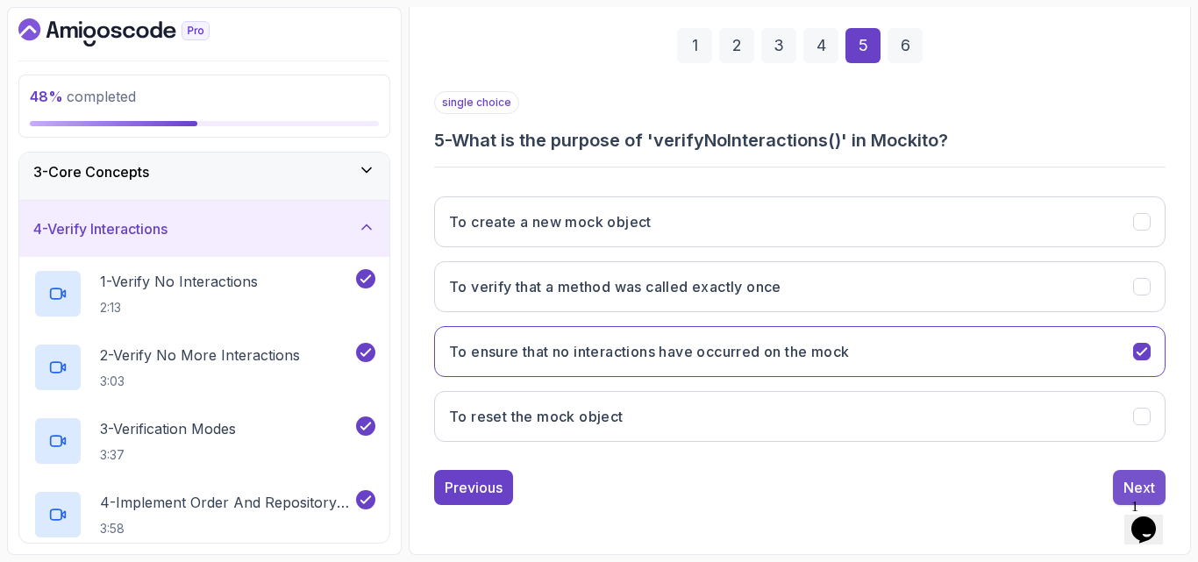
click at [1123, 477] on button "Next" at bounding box center [1139, 487] width 53 height 35
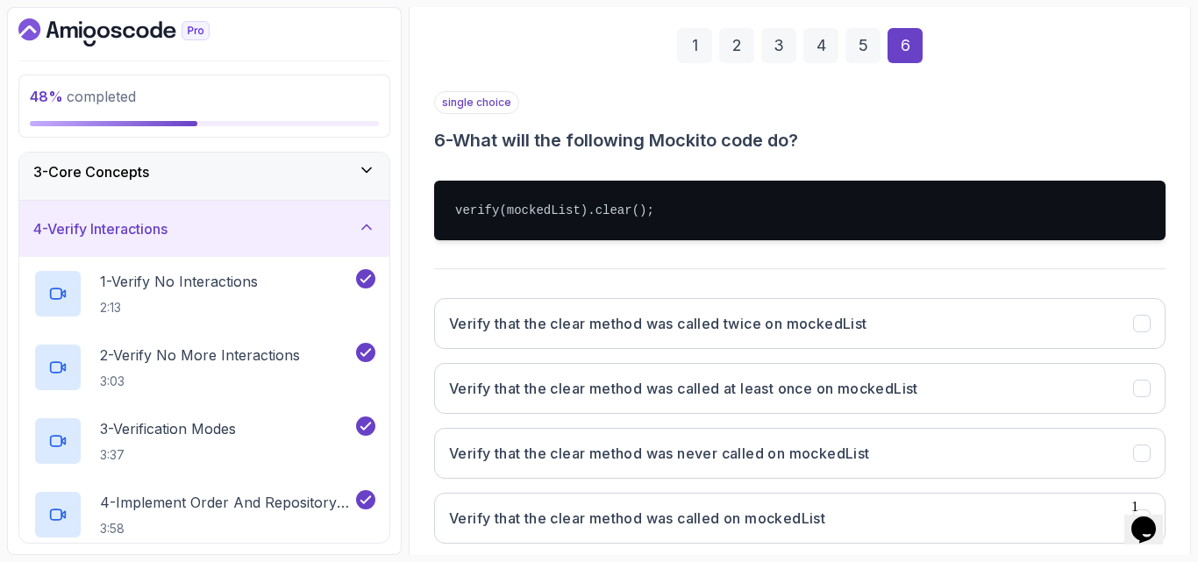
click at [518, 274] on div "single choice 6 - What will the following Mockito code do? verify(mockedList).c…" at bounding box center [799, 324] width 731 height 466
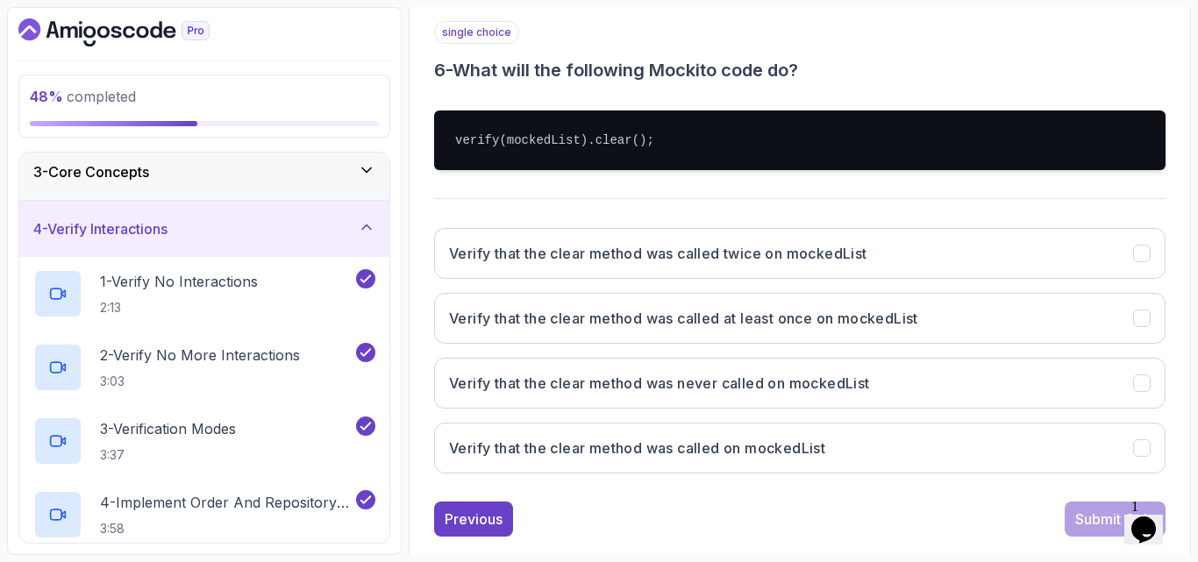
scroll to position [351, 0]
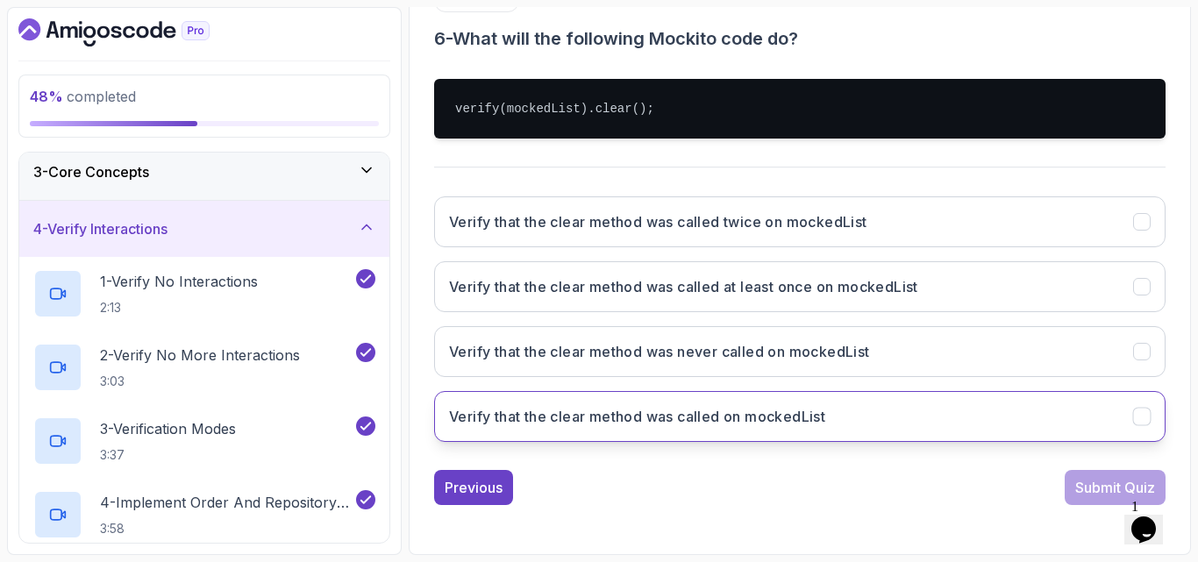
click at [610, 418] on h3 "Verify that the clear method was called on mockedList" at bounding box center [637, 416] width 376 height 21
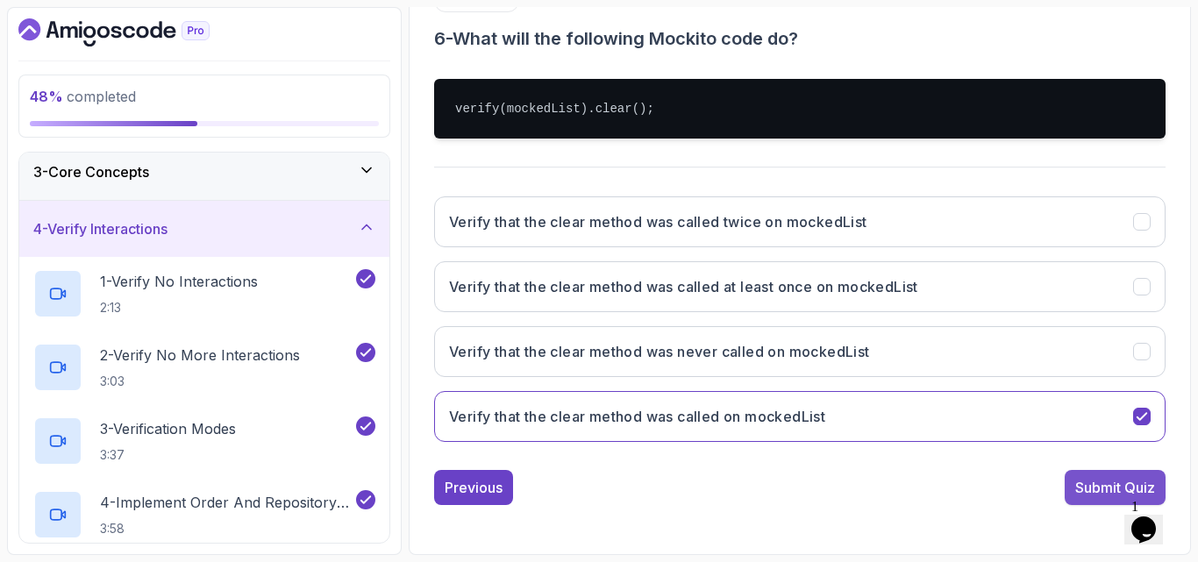
click at [1093, 483] on div "Submit Quiz" at bounding box center [1115, 487] width 80 height 21
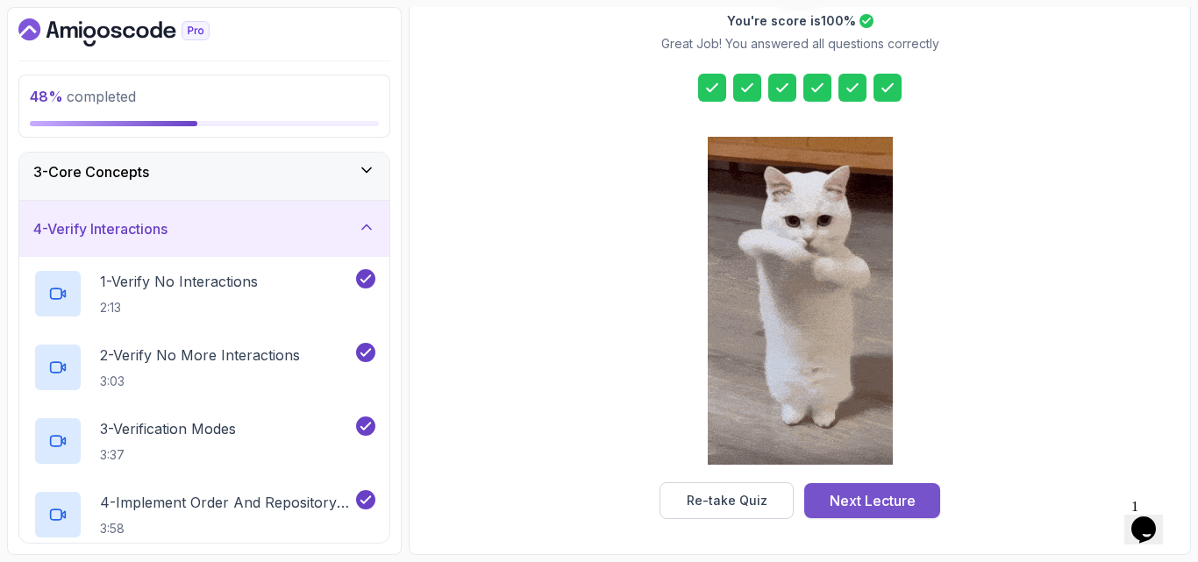
click at [839, 494] on div "Next Lecture" at bounding box center [873, 500] width 86 height 21
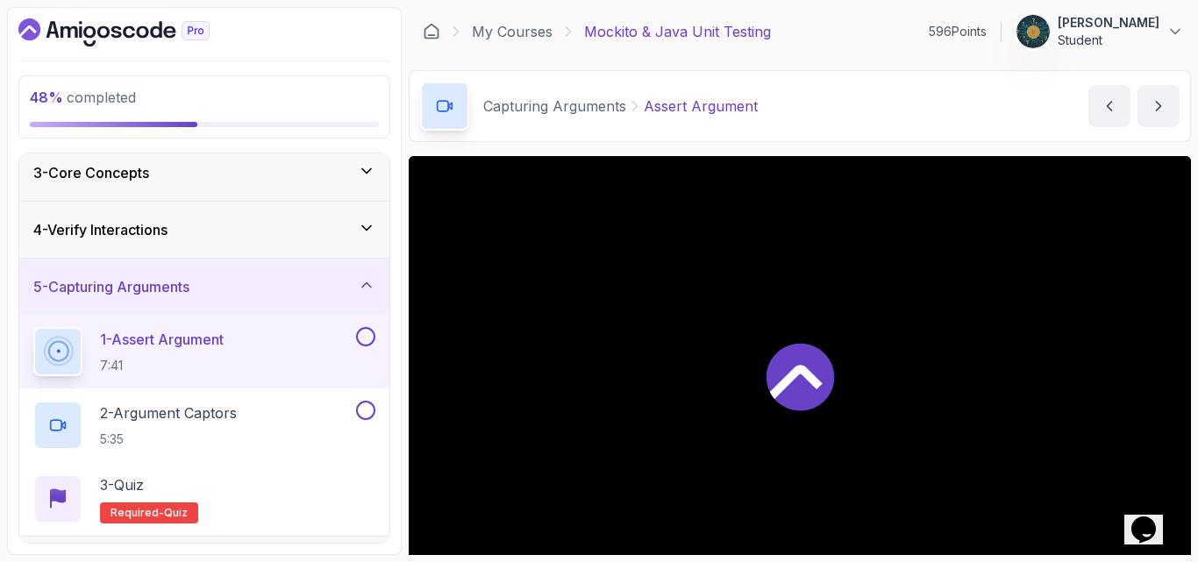
click at [837, 120] on div "Capturing Arguments Assert Argument Assert Argument by [PERSON_NAME]" at bounding box center [800, 106] width 782 height 72
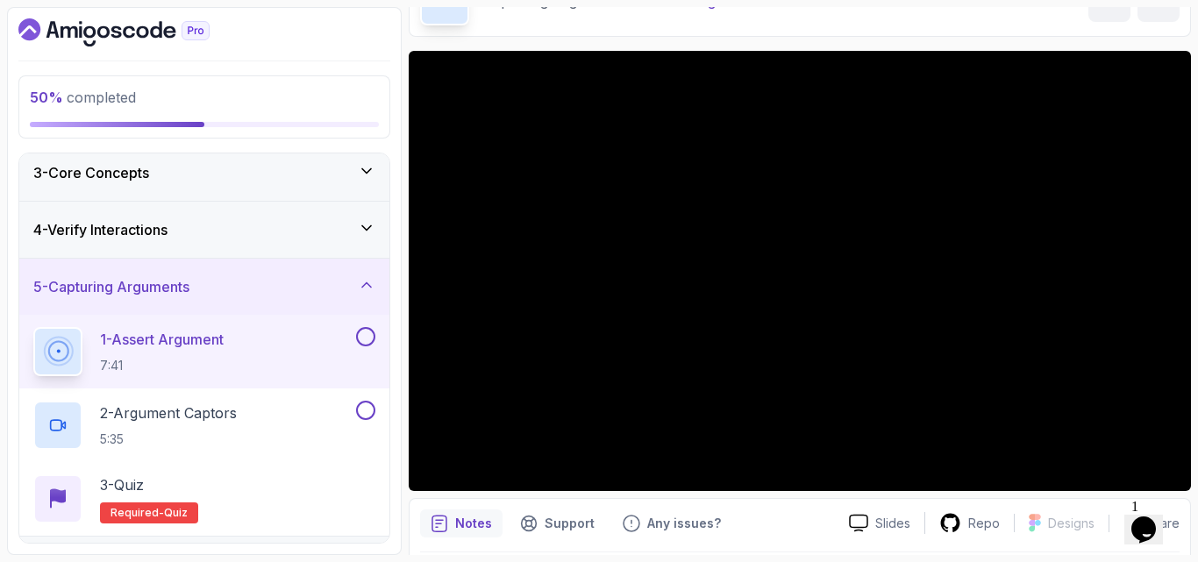
scroll to position [140, 0]
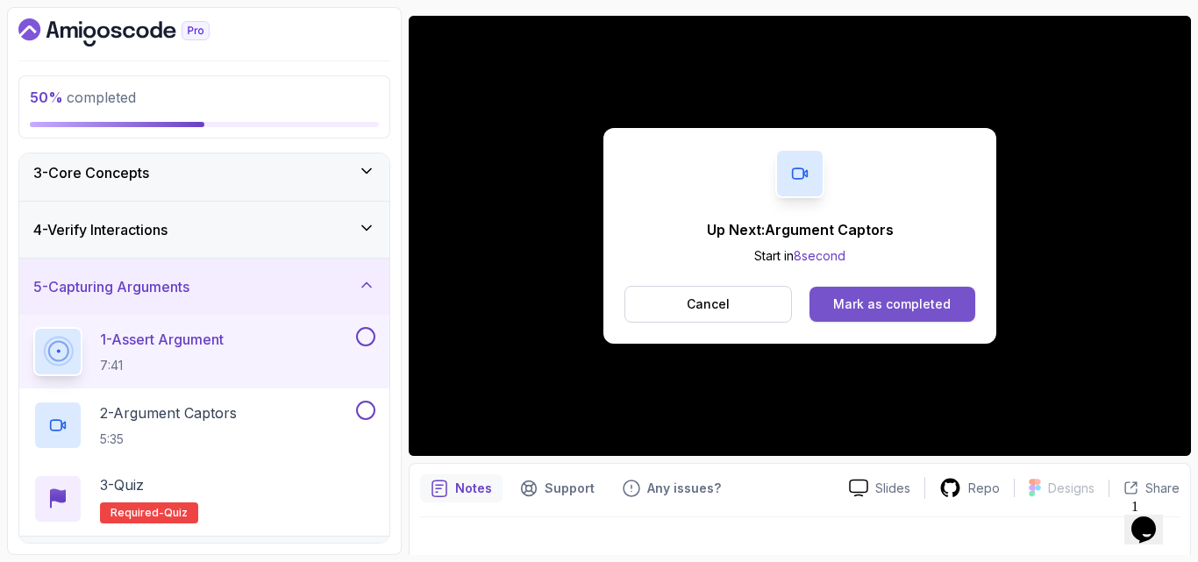
click at [907, 299] on div "Mark as completed" at bounding box center [891, 305] width 117 height 18
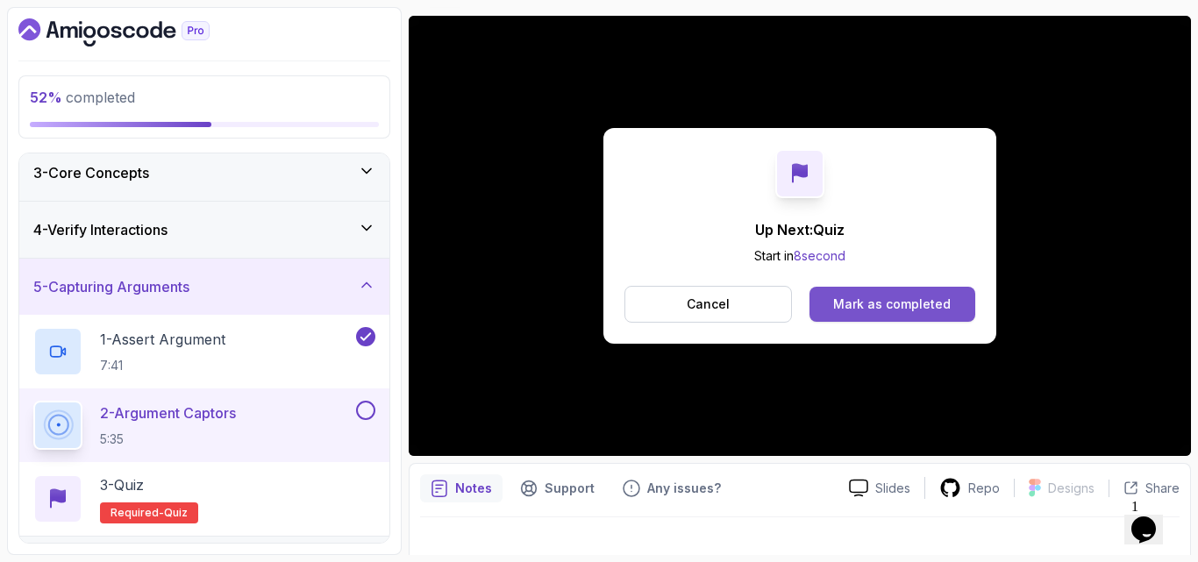
click at [889, 293] on button "Mark as completed" at bounding box center [892, 304] width 166 height 35
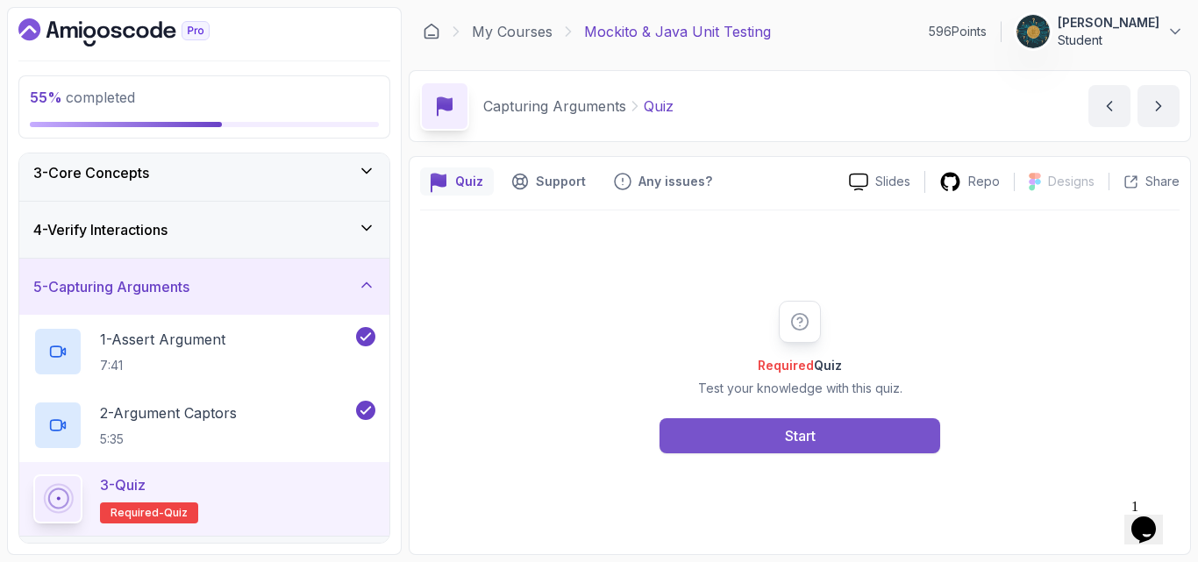
click at [825, 435] on button "Start" at bounding box center [799, 435] width 281 height 35
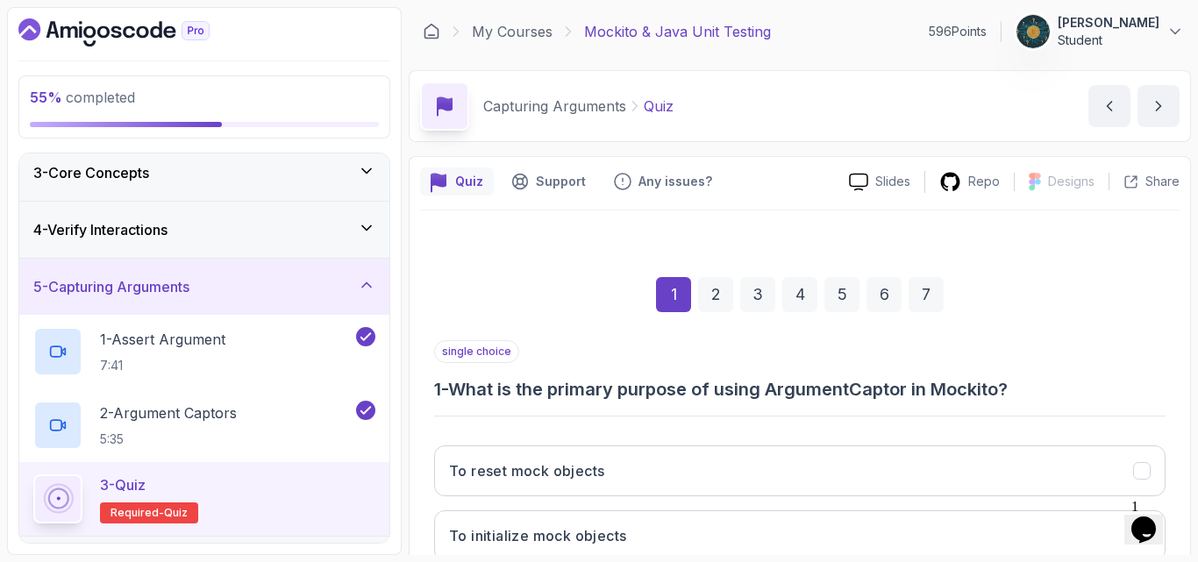
click at [996, 288] on div "1 2 3 4 5 6 7" at bounding box center [799, 294] width 731 height 91
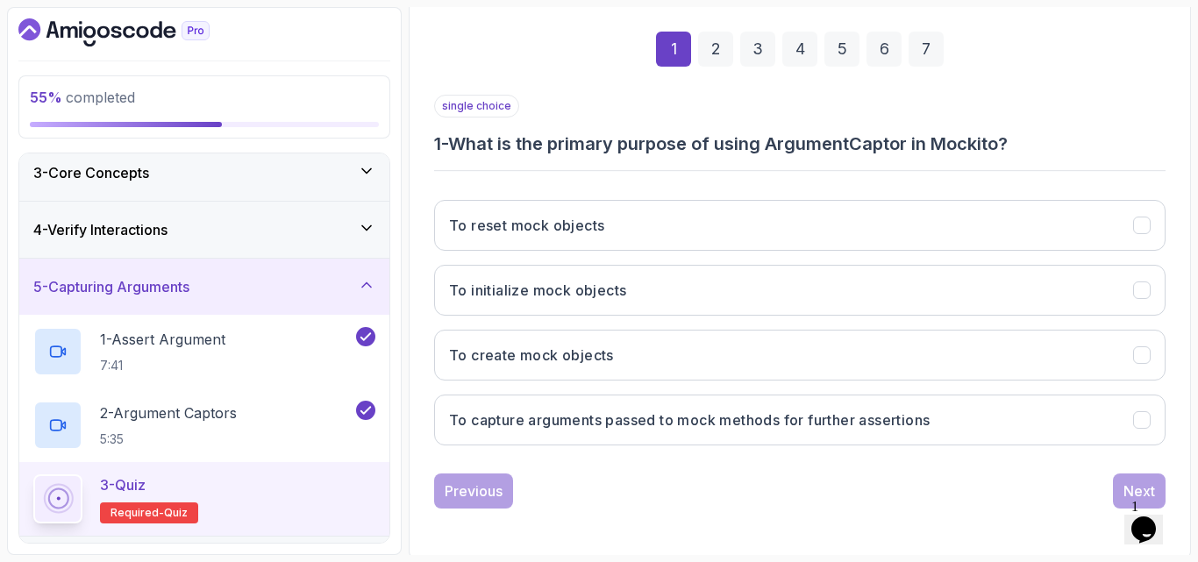
scroll to position [249, 0]
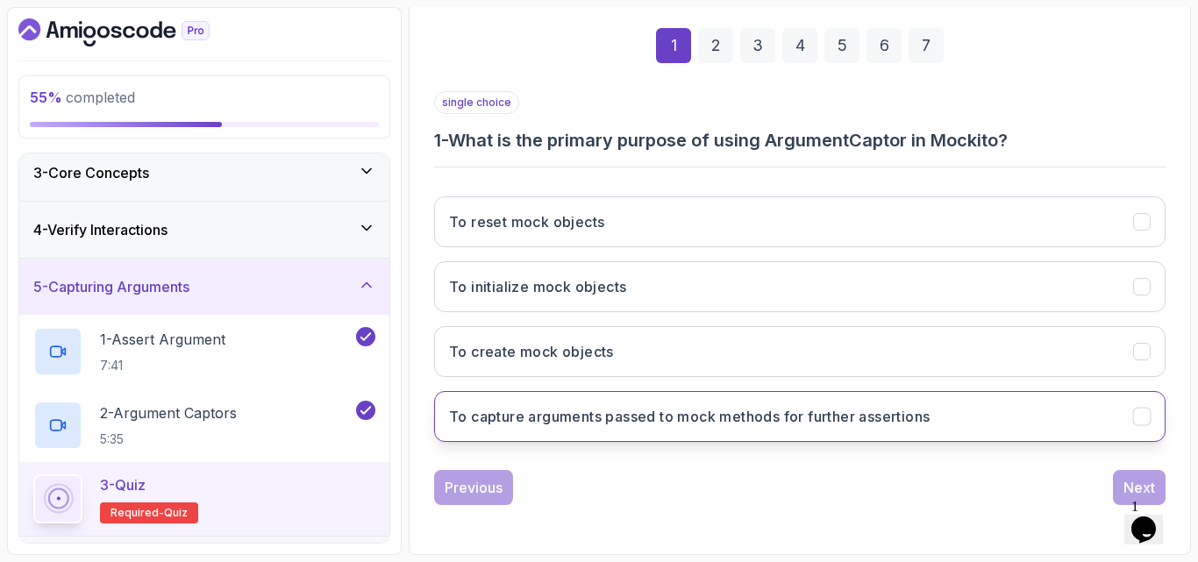
click at [852, 422] on h3 "To capture arguments passed to mock methods for further assertions" at bounding box center [689, 416] width 481 height 21
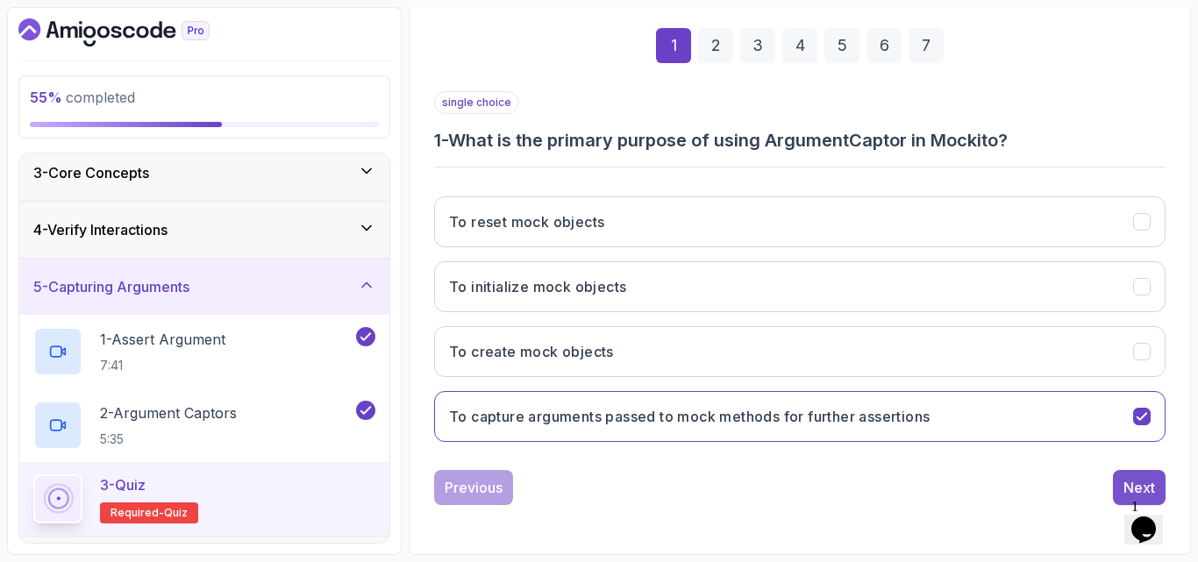
click at [1129, 479] on div "Next" at bounding box center [1139, 487] width 32 height 21
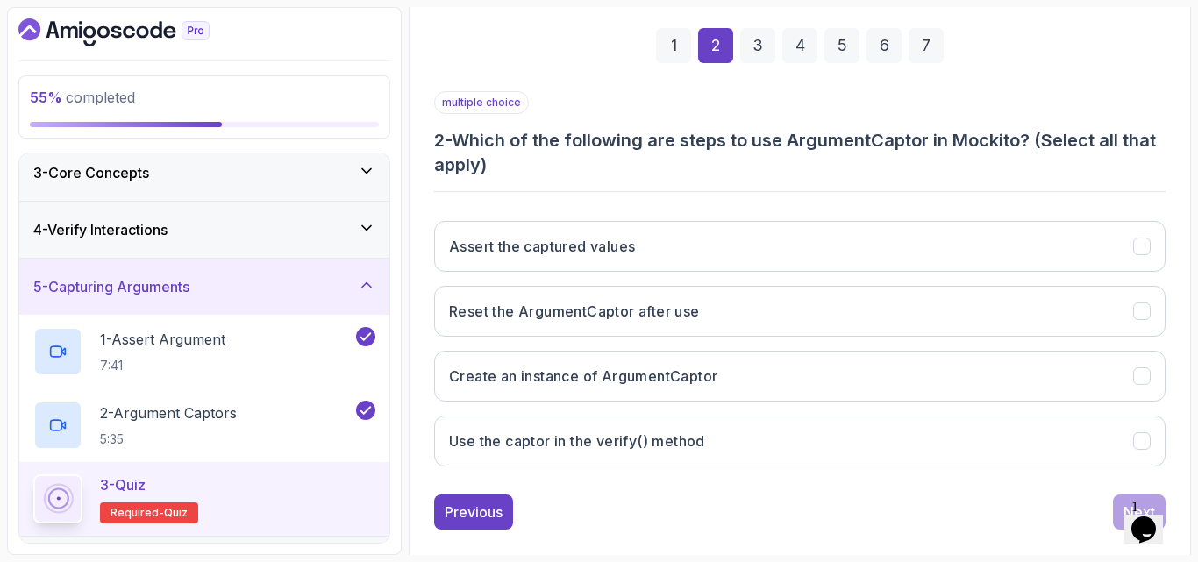
click at [829, 182] on div "multiple choice 2 - Which of the following are steps to use ArgumentCaptor in M…" at bounding box center [799, 285] width 731 height 389
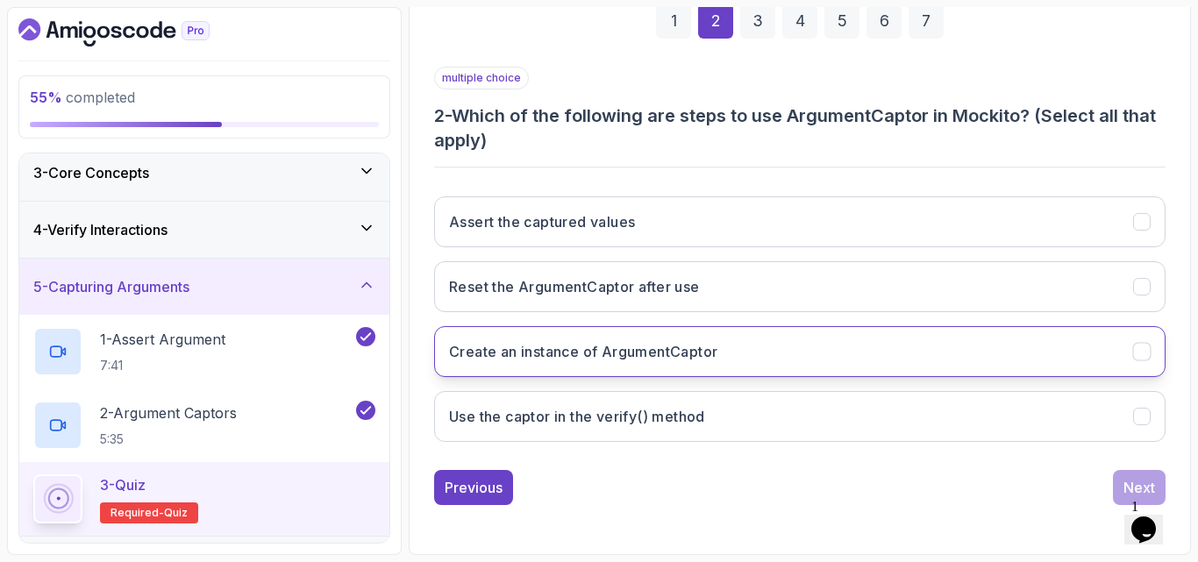
click at [571, 348] on h3 "Create an instance of ArgumentCaptor" at bounding box center [583, 351] width 268 height 21
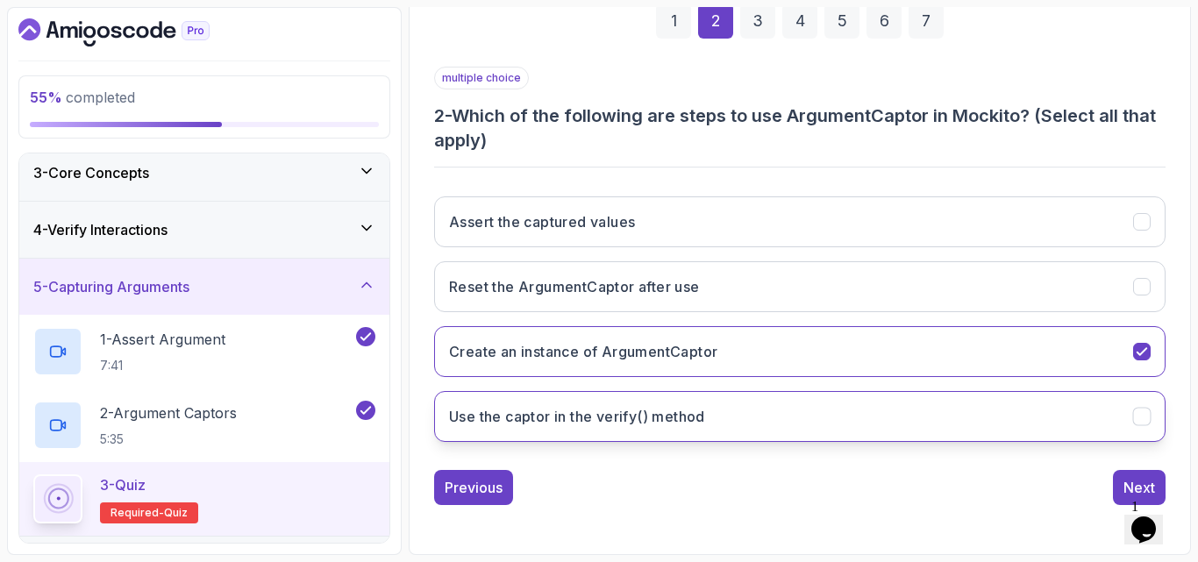
click at [559, 424] on h3 "Use the captor in the verify() method" at bounding box center [577, 416] width 256 height 21
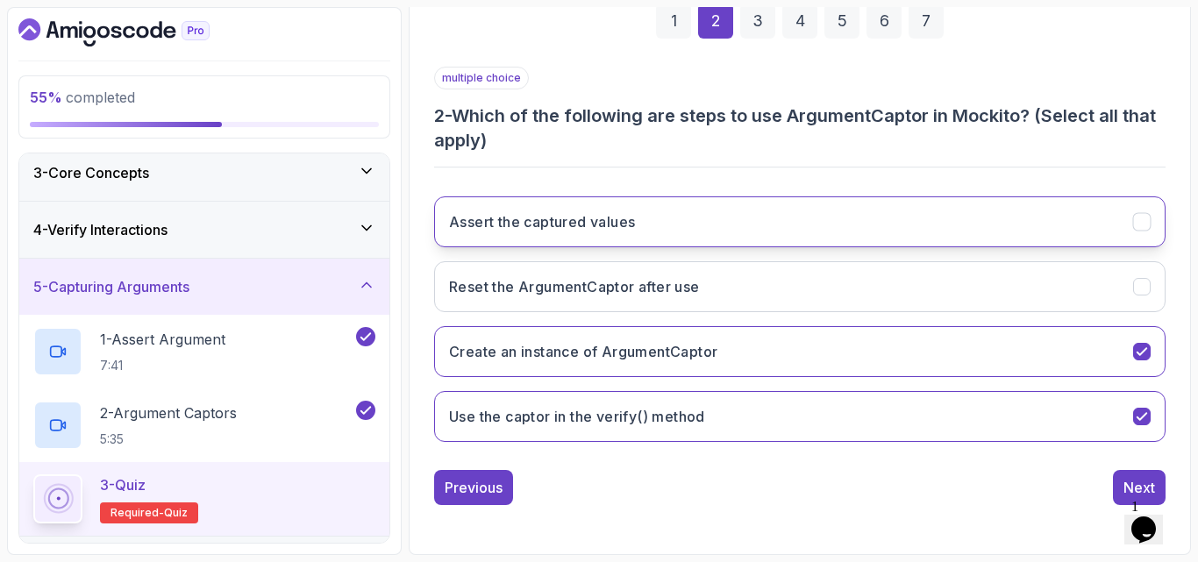
click at [652, 233] on button "Assert the captured values" at bounding box center [799, 221] width 731 height 51
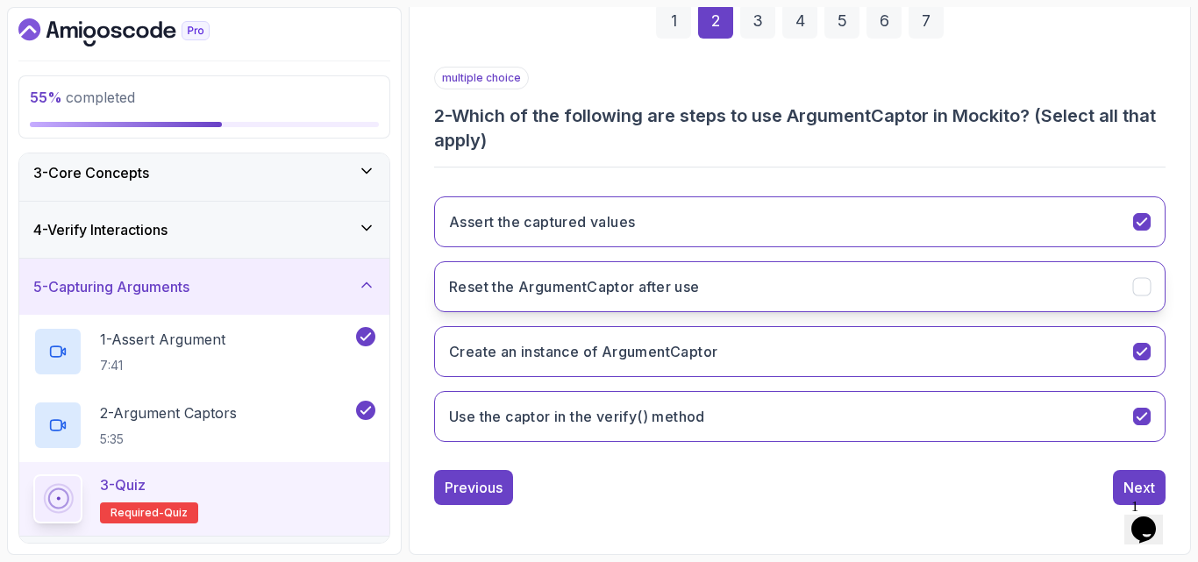
click at [942, 270] on button "Reset the ArgumentCaptor after use" at bounding box center [799, 286] width 731 height 51
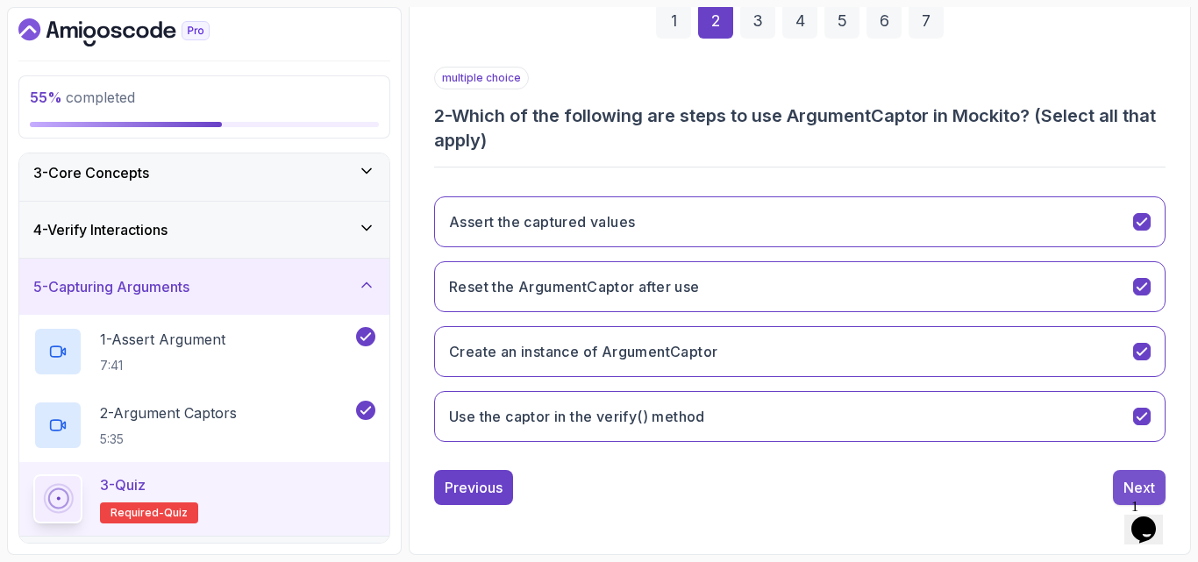
click at [1118, 478] on button "Next" at bounding box center [1139, 487] width 53 height 35
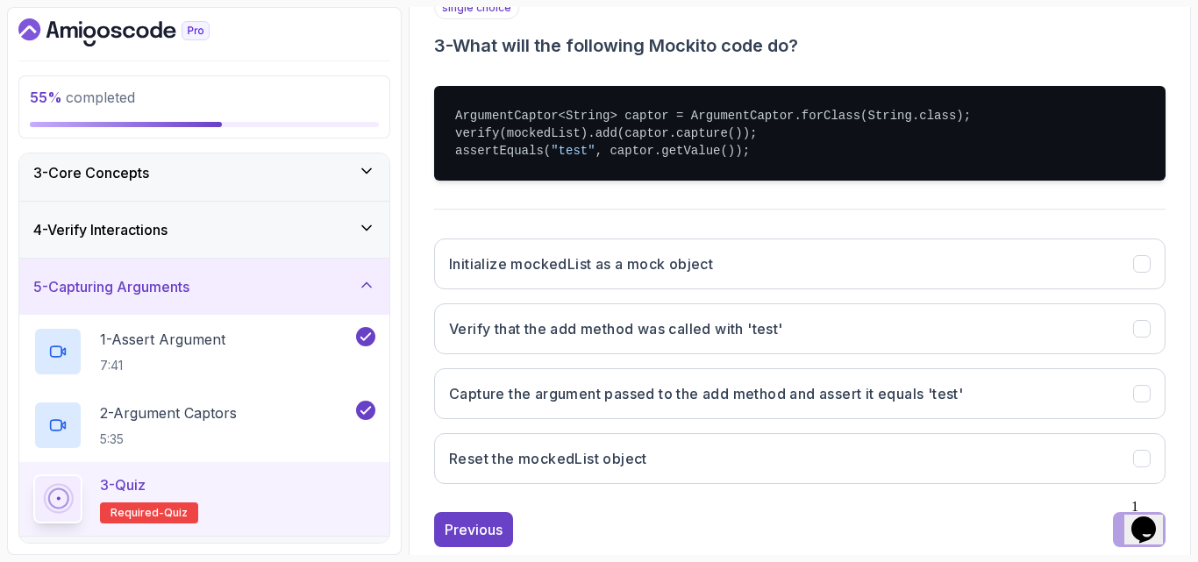
scroll to position [379, 0]
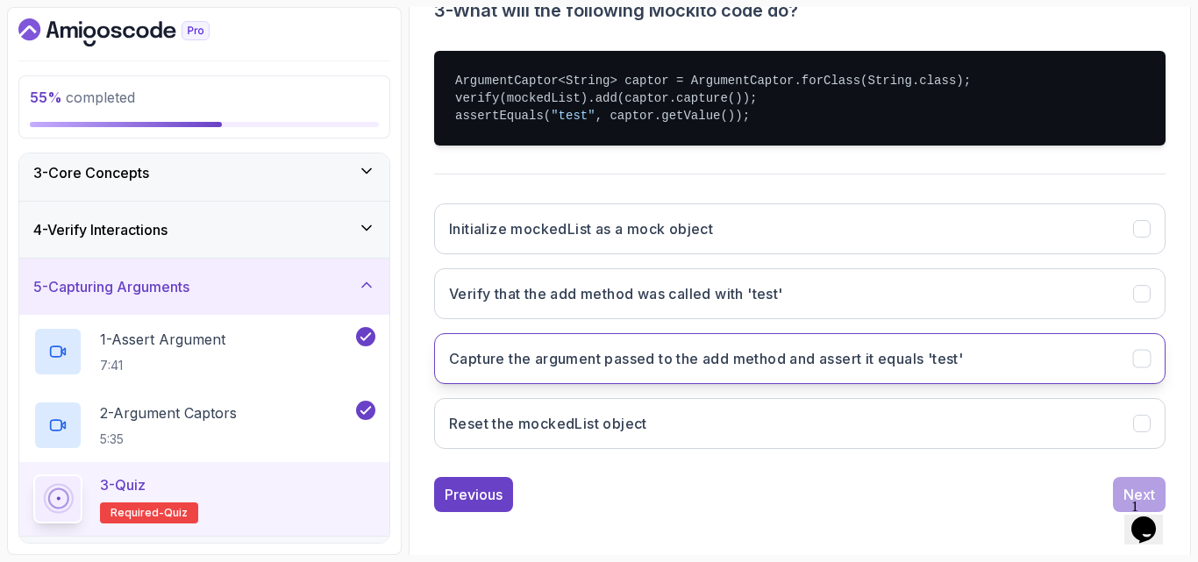
click at [844, 358] on h3 "Capture the argument passed to the add method and assert it equals 'test'" at bounding box center [706, 358] width 514 height 21
click at [1127, 485] on div "Next" at bounding box center [1139, 494] width 32 height 21
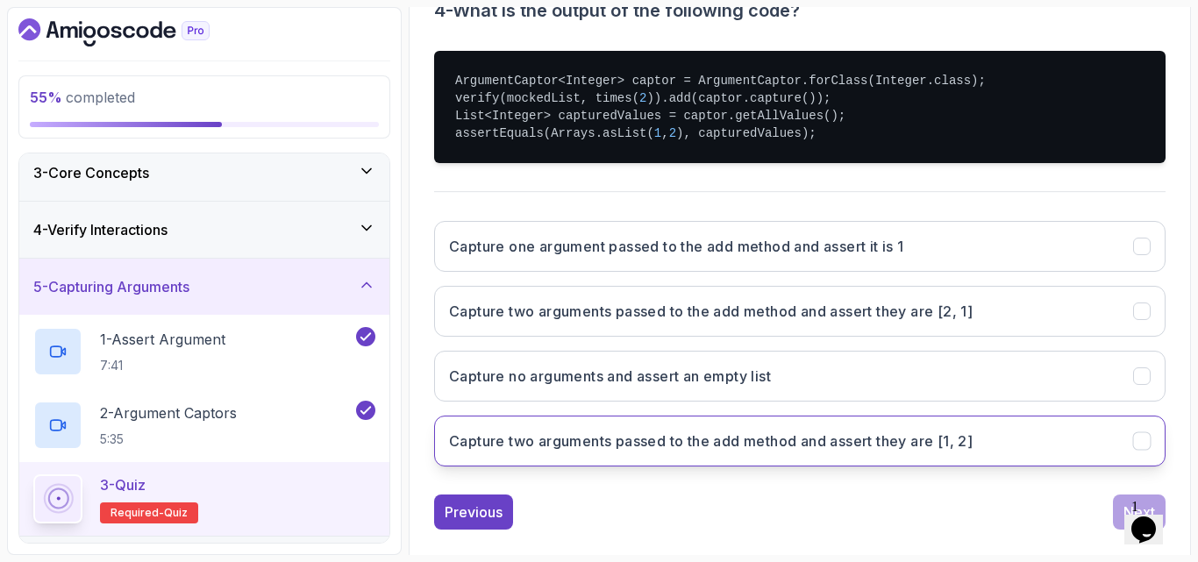
click at [662, 449] on h3 "Capture two arguments passed to the add method and assert they are [1, 2]" at bounding box center [710, 441] width 523 height 21
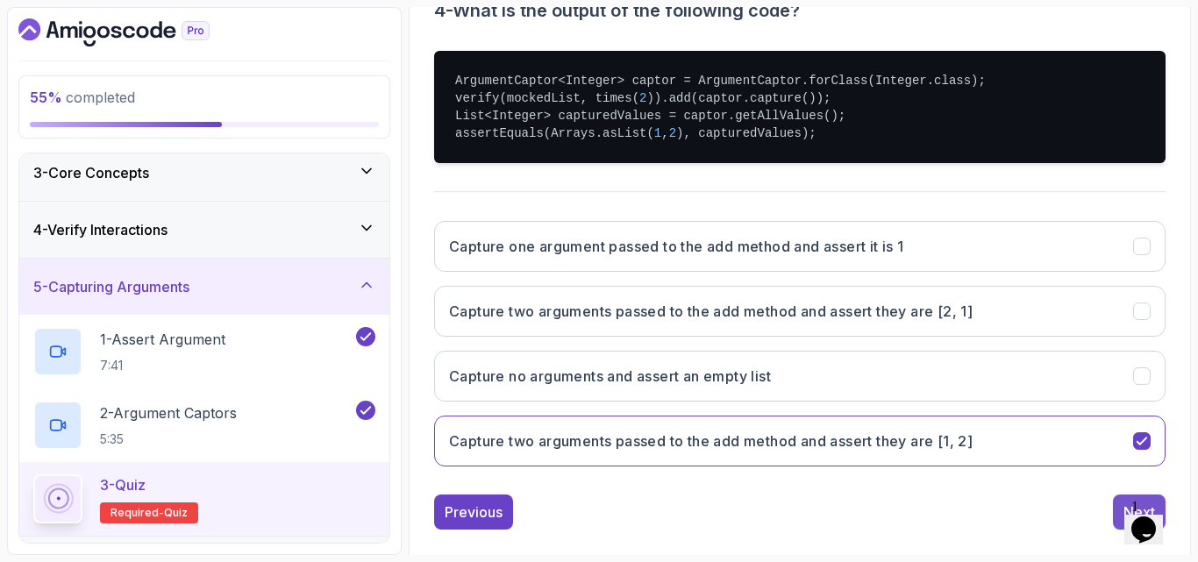
click at [1115, 512] on button "Next" at bounding box center [1139, 512] width 53 height 35
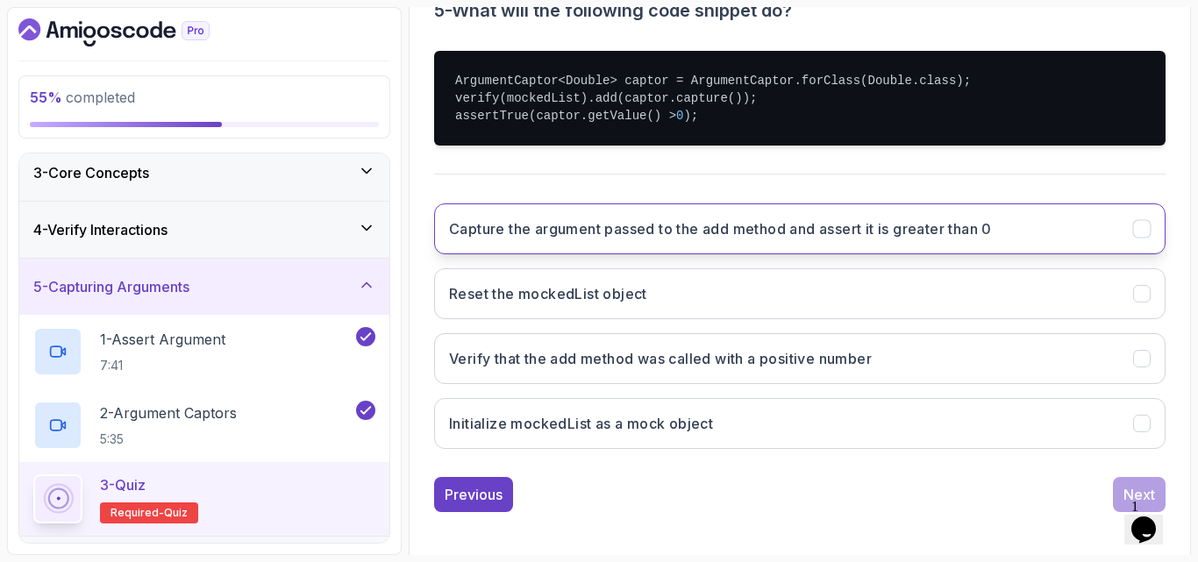
click at [794, 241] on button "Capture the argument passed to the add method and assert it is greater than 0" at bounding box center [799, 228] width 731 height 51
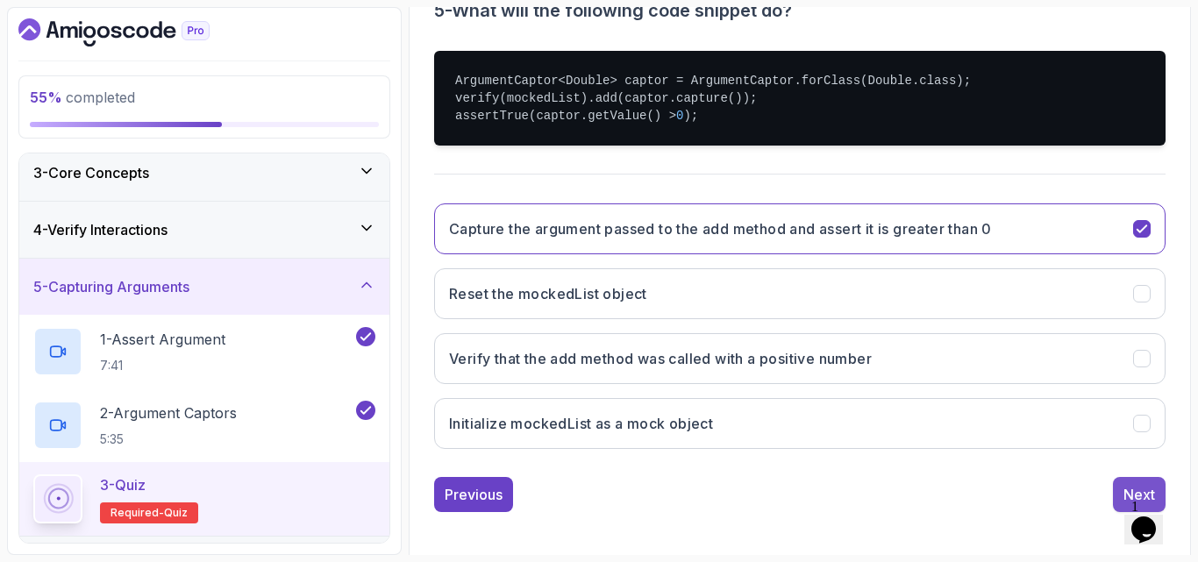
click at [1121, 482] on button "Next" at bounding box center [1139, 494] width 53 height 35
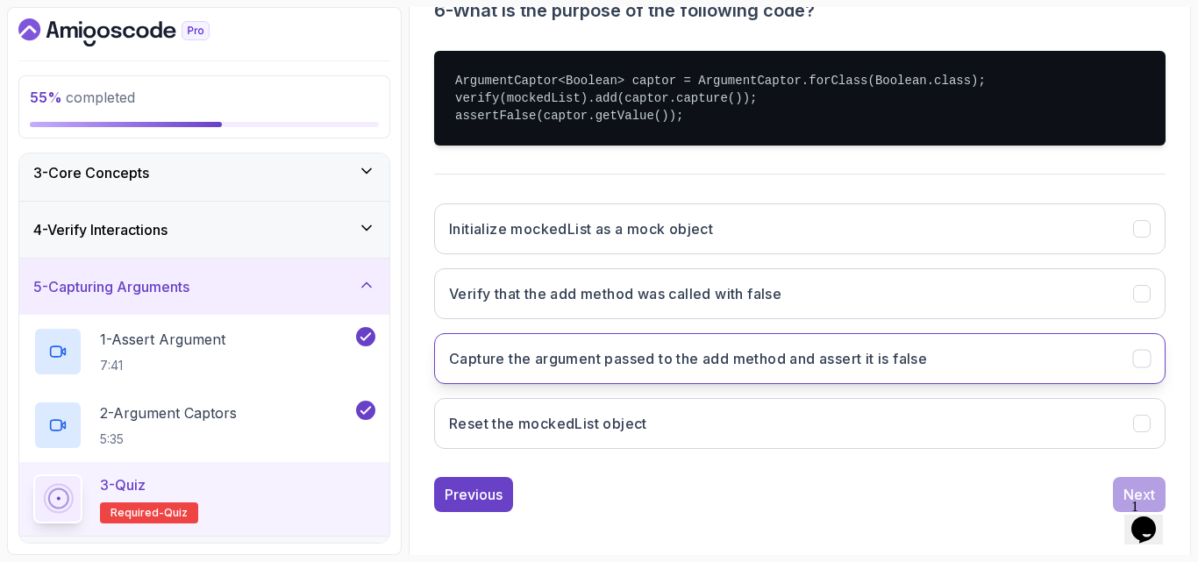
click at [659, 360] on h3 "Capture the argument passed to the add method and assert it is false" at bounding box center [688, 358] width 478 height 21
click at [1129, 485] on div "Next" at bounding box center [1139, 494] width 32 height 21
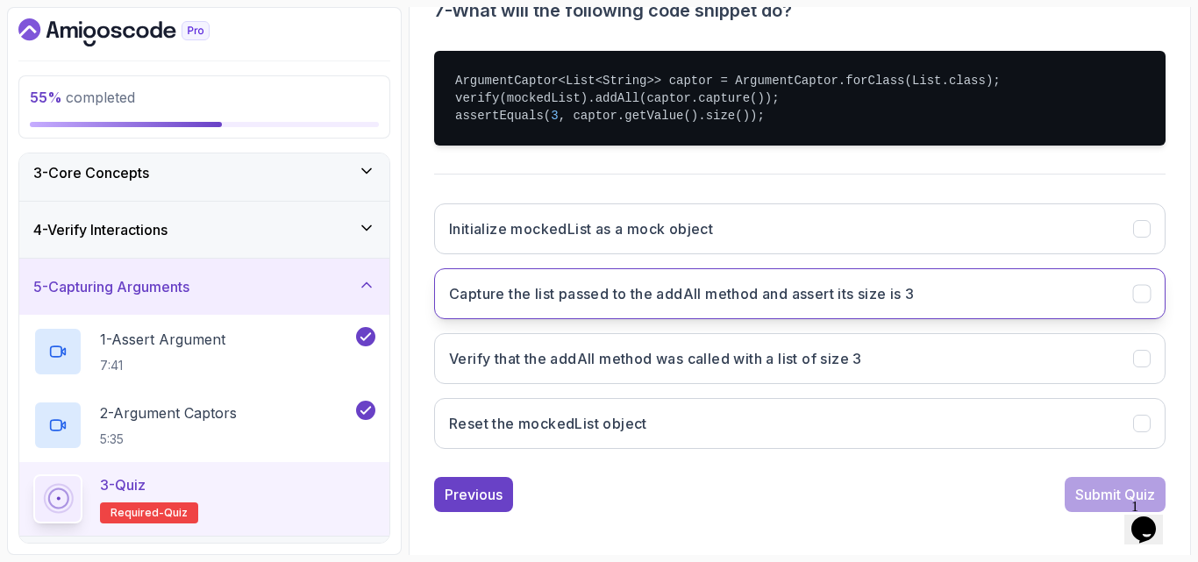
click at [699, 302] on h3 "Capture the list passed to the addAll method and assert its size is 3" at bounding box center [682, 293] width 466 height 21
click at [1086, 491] on div "Submit Quiz" at bounding box center [1115, 494] width 80 height 21
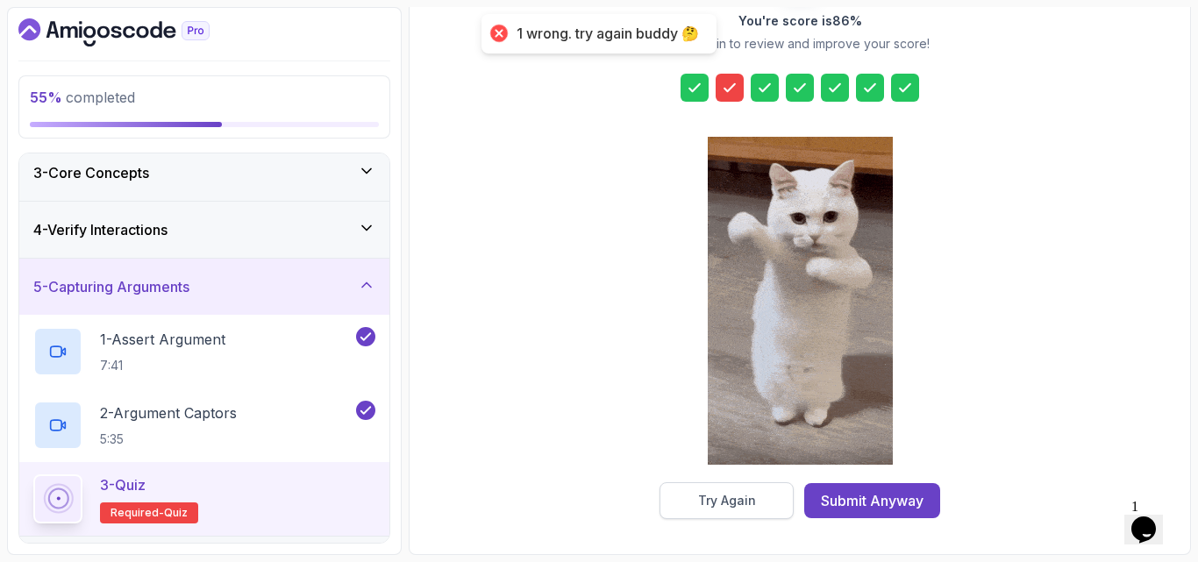
click at [705, 483] on button "Try Again" at bounding box center [726, 500] width 134 height 37
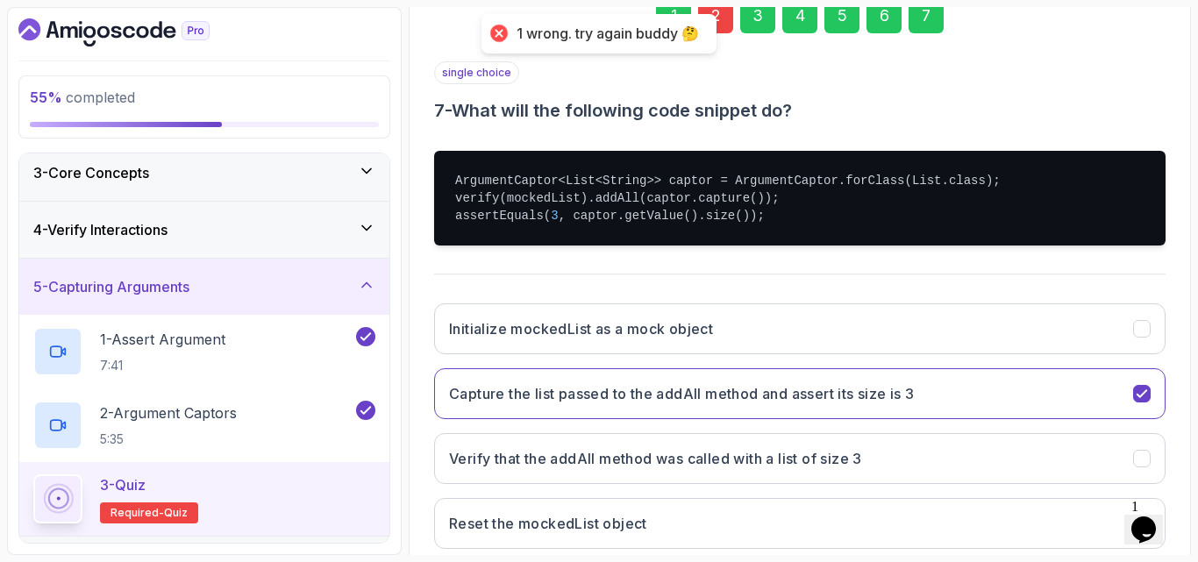
click at [727, 24] on div "2" at bounding box center [715, 15] width 35 height 35
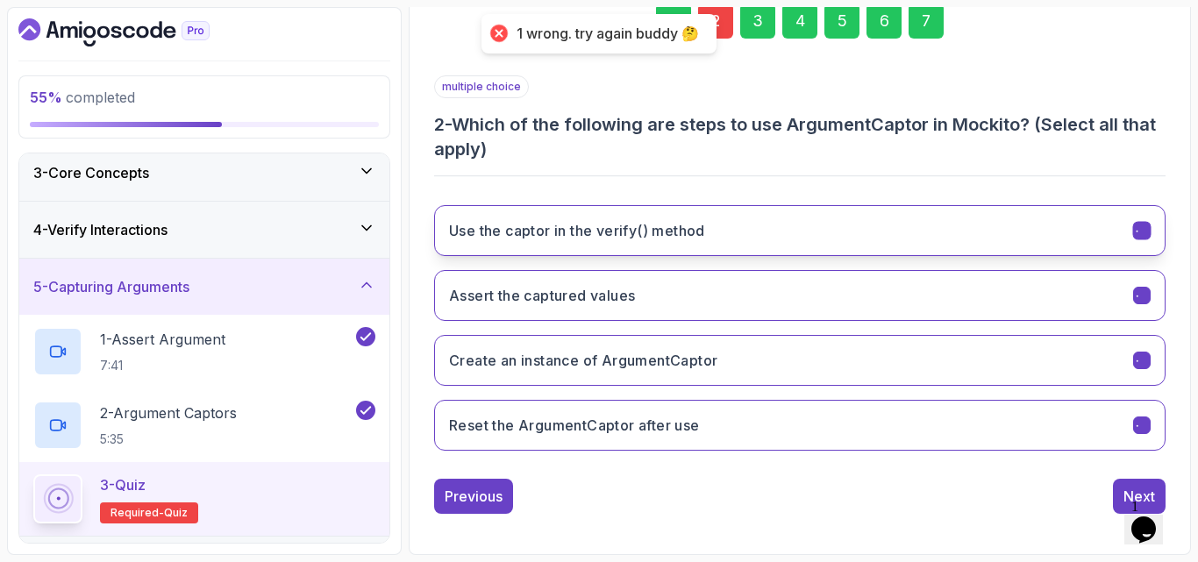
scroll to position [274, 0]
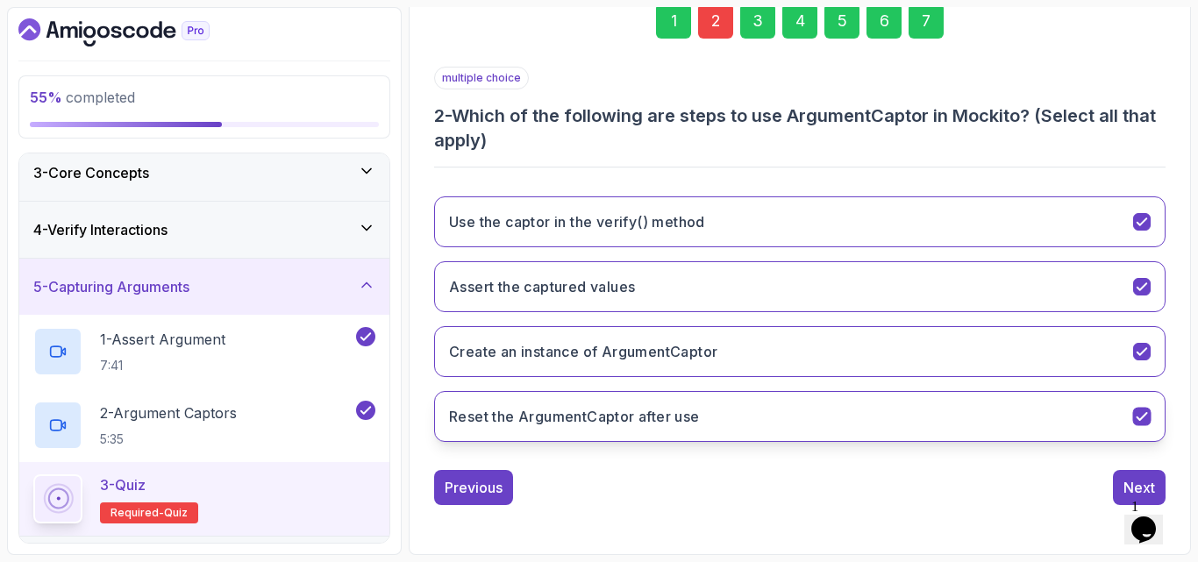
click at [573, 424] on h3 "Reset the ArgumentCaptor after use" at bounding box center [574, 416] width 251 height 21
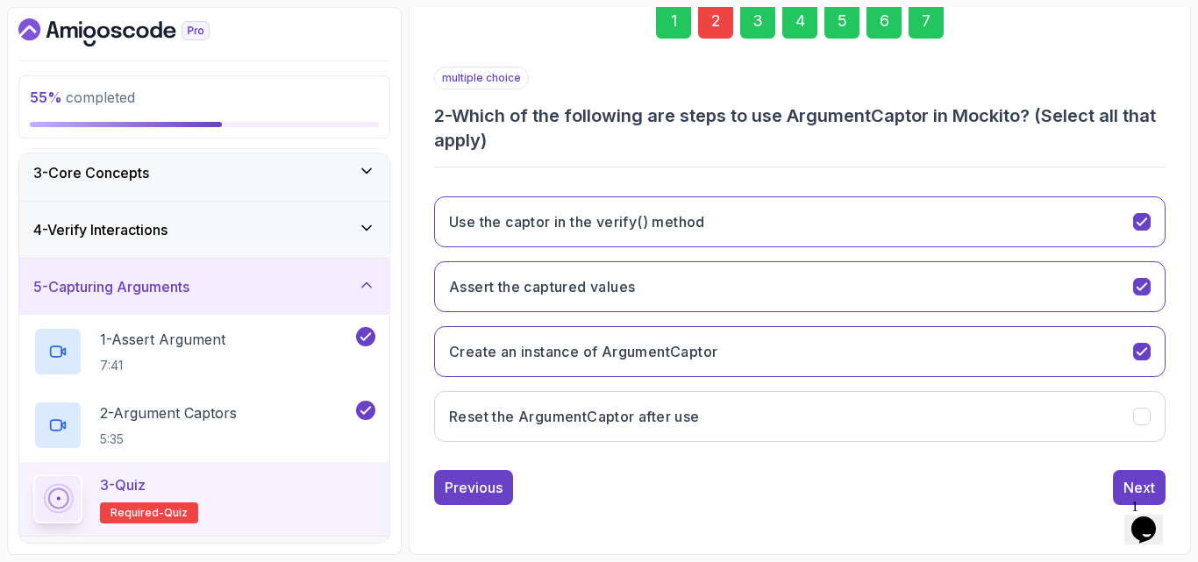
click at [931, 30] on div "7" at bounding box center [925, 21] width 35 height 35
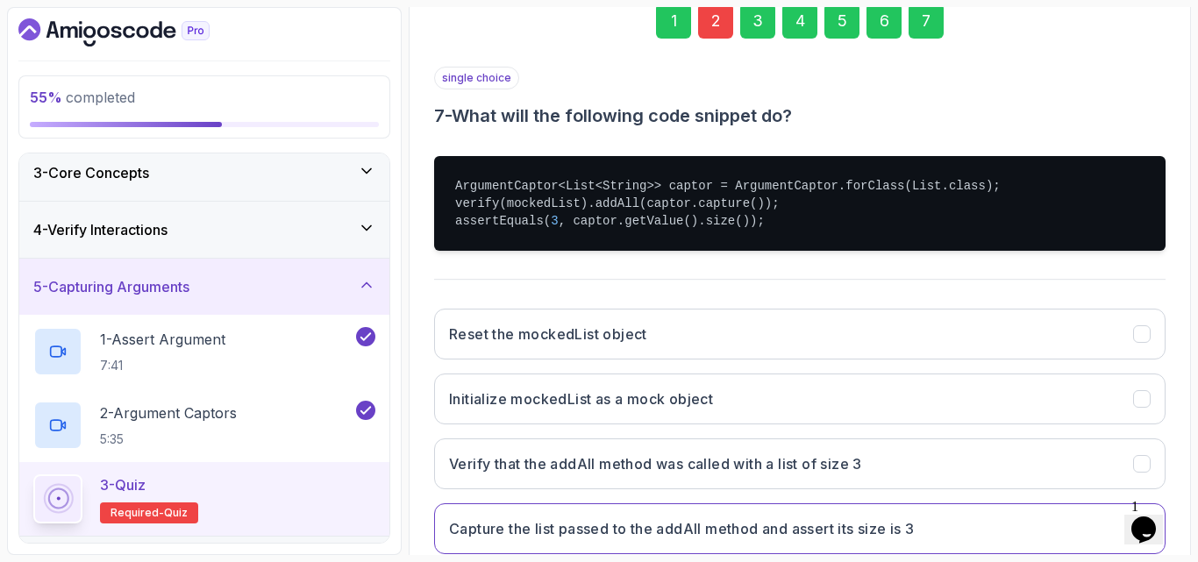
click at [972, 284] on div "single choice 7 - What will the following code snippet do? ArgumentCaptor<List<…" at bounding box center [799, 318] width 731 height 502
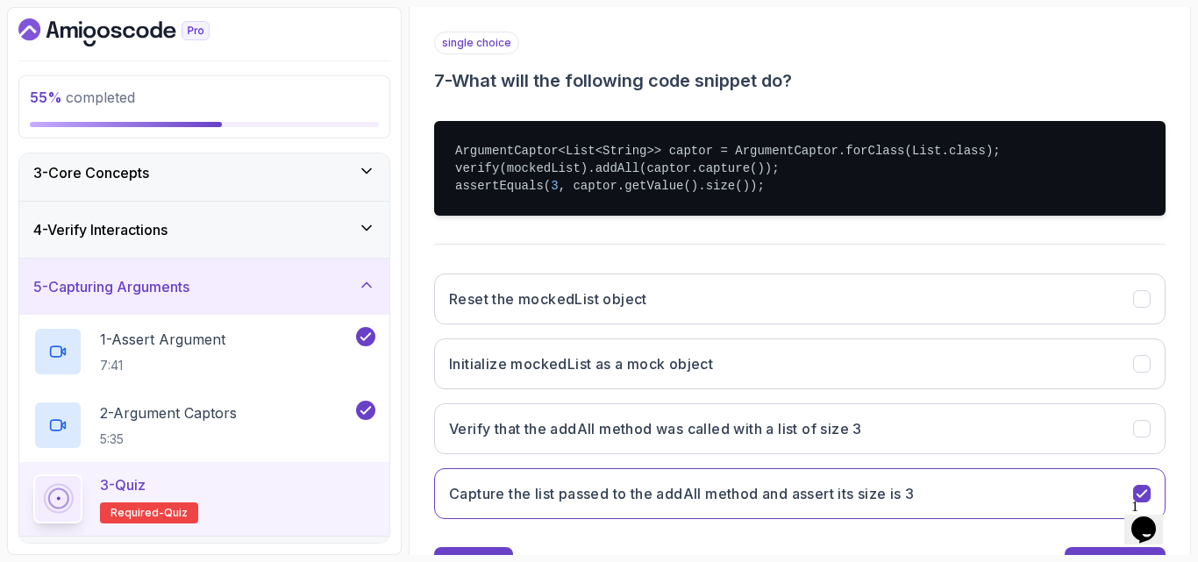
scroll to position [386, 0]
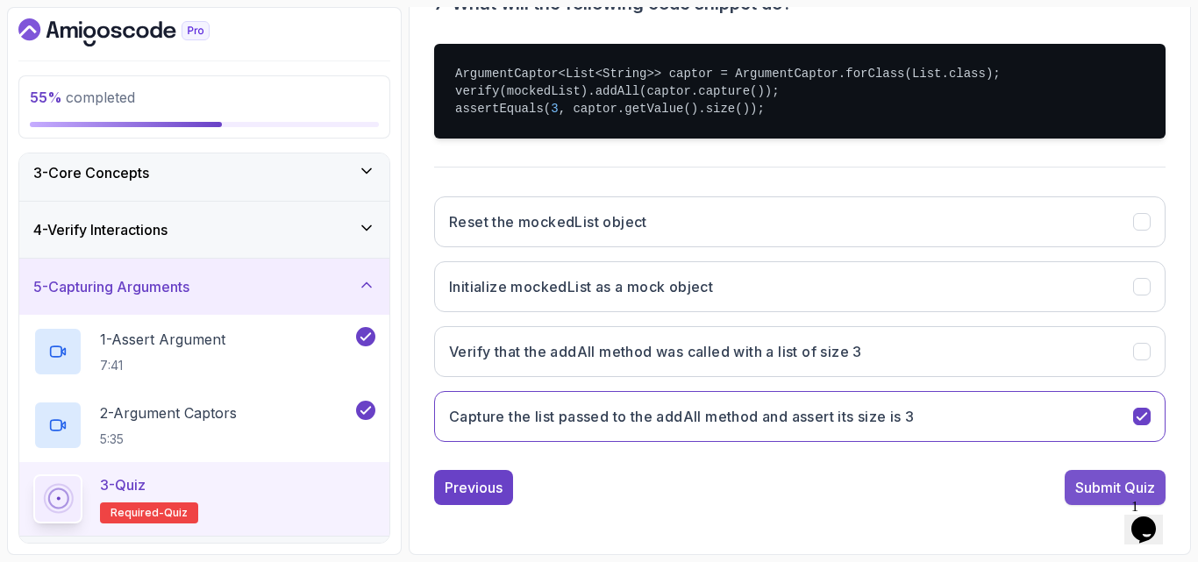
click at [1121, 490] on div "Submit Quiz" at bounding box center [1115, 487] width 80 height 21
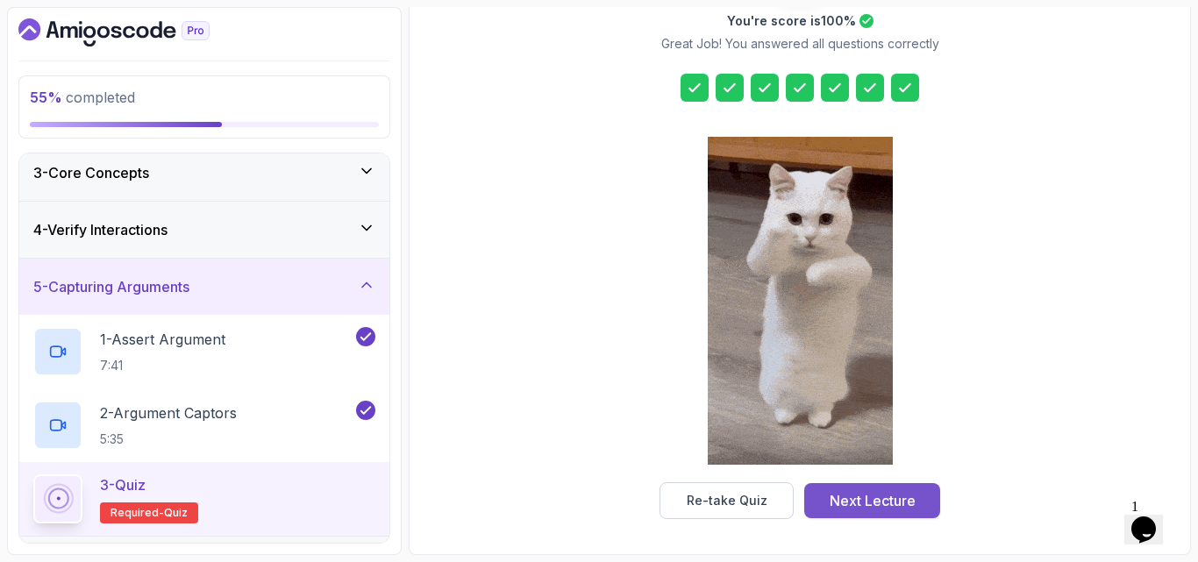
click at [890, 510] on div "Next Lecture" at bounding box center [873, 500] width 86 height 21
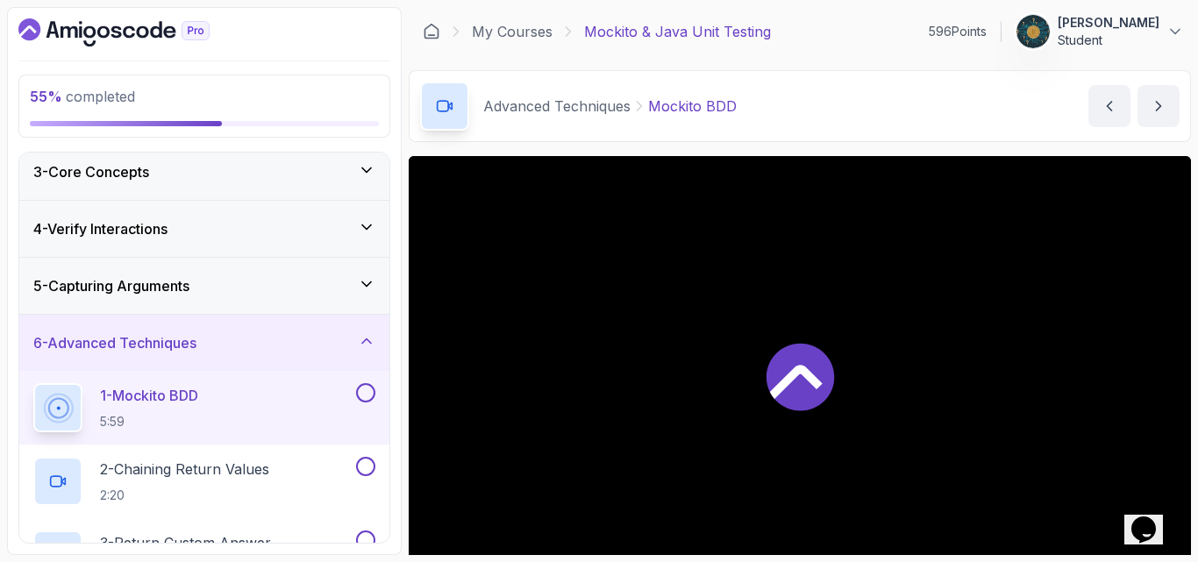
click at [877, 137] on div "Advanced Techniques Mockito BDD Mockito BDD by [PERSON_NAME]" at bounding box center [800, 106] width 782 height 72
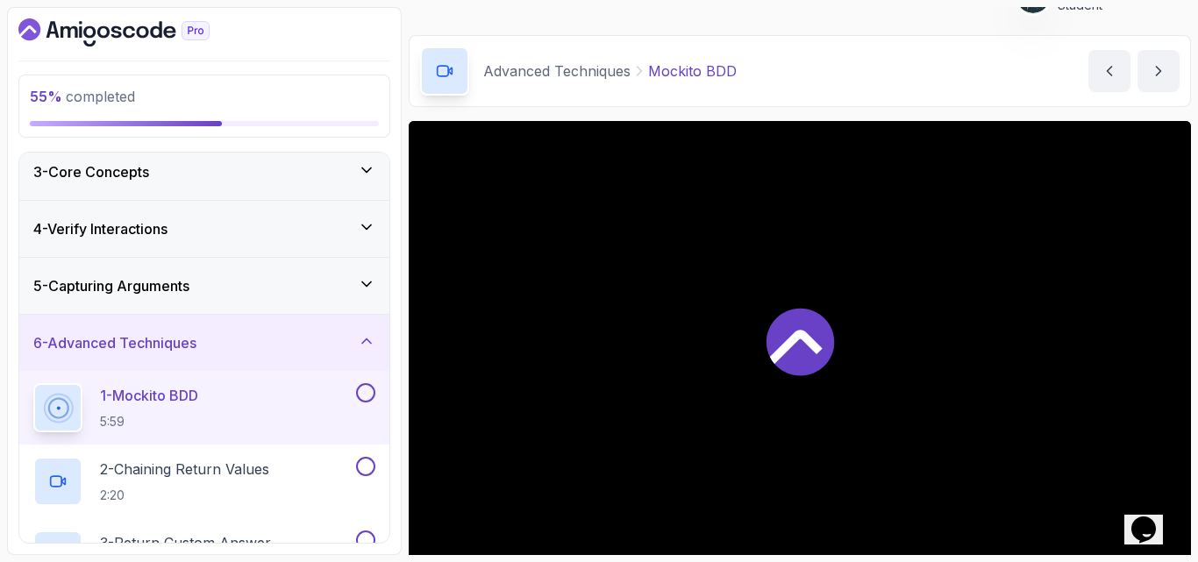
scroll to position [105, 0]
